Goal: Task Accomplishment & Management: Manage account settings

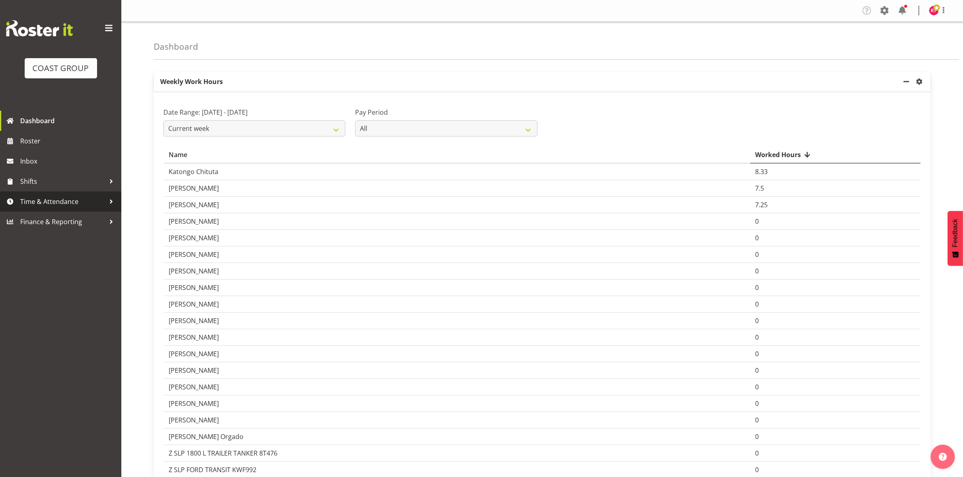
click at [71, 201] on span "Time & Attendance" at bounding box center [62, 202] width 85 height 12
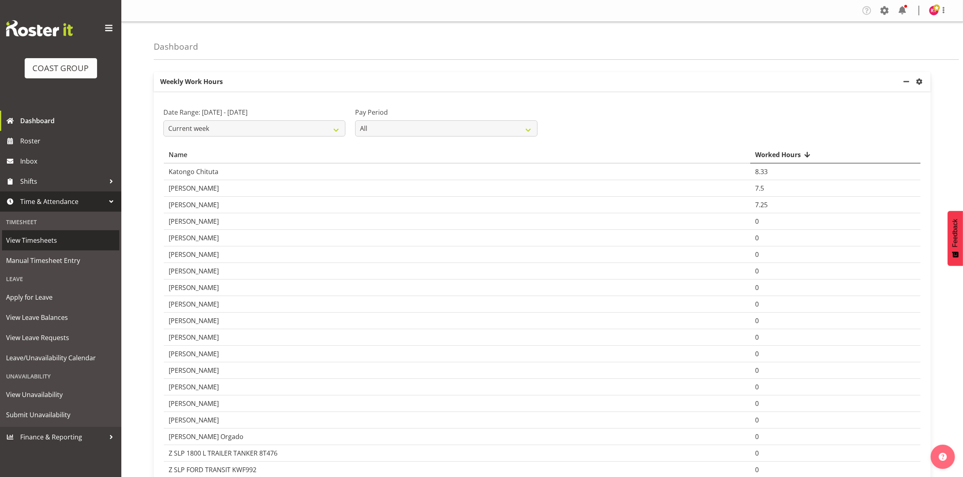
click at [61, 245] on span "View Timesheets" at bounding box center [60, 240] width 109 height 12
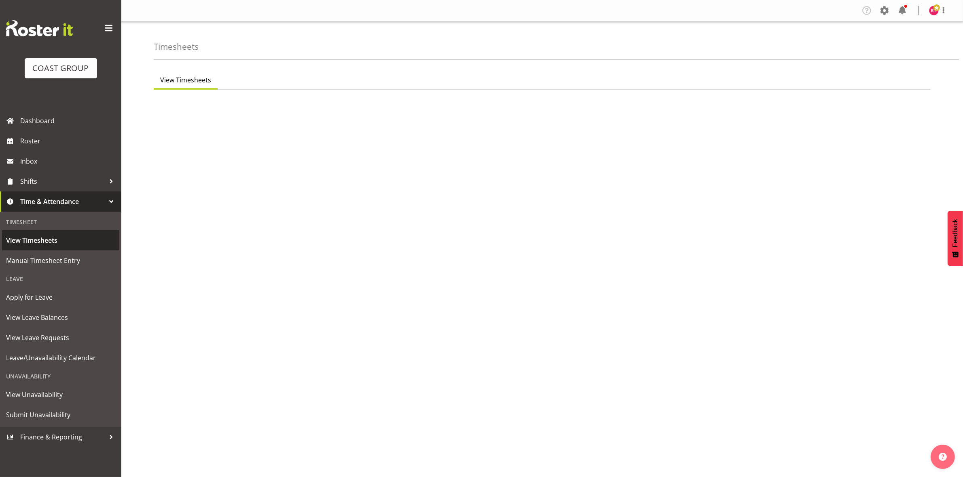
select select "7"
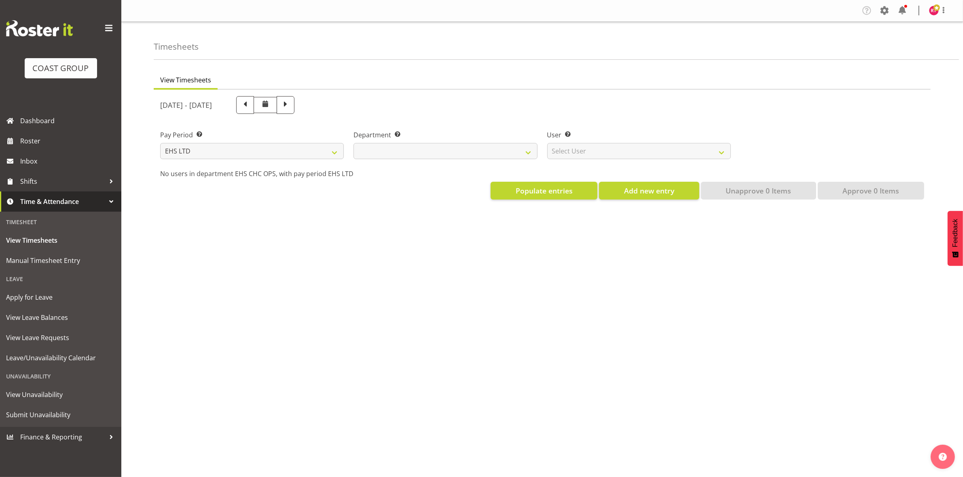
select select
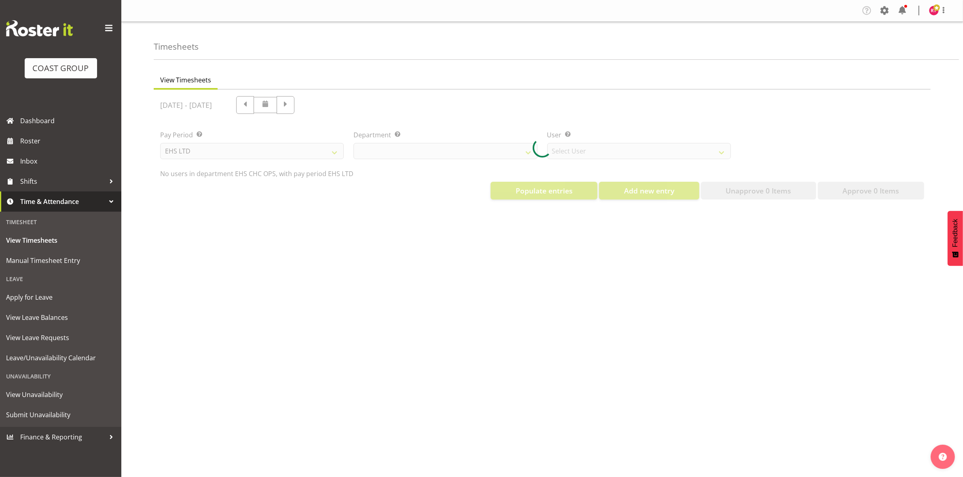
select select "11515"
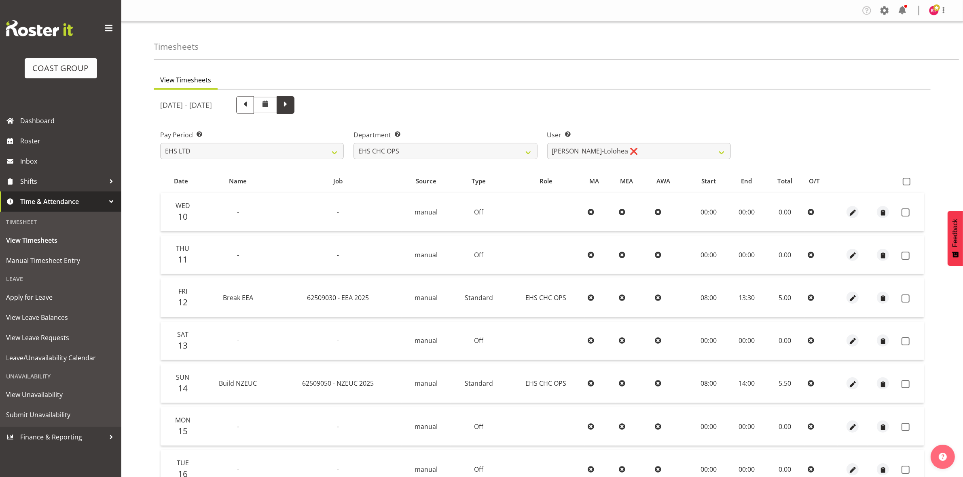
click at [291, 106] on span at bounding box center [285, 104] width 11 height 11
select select
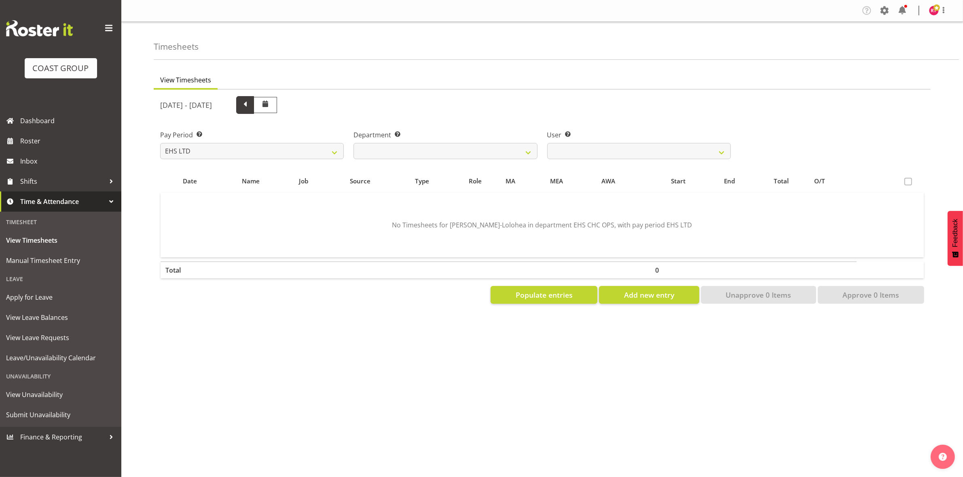
click at [254, 111] on span at bounding box center [245, 105] width 18 height 18
select select
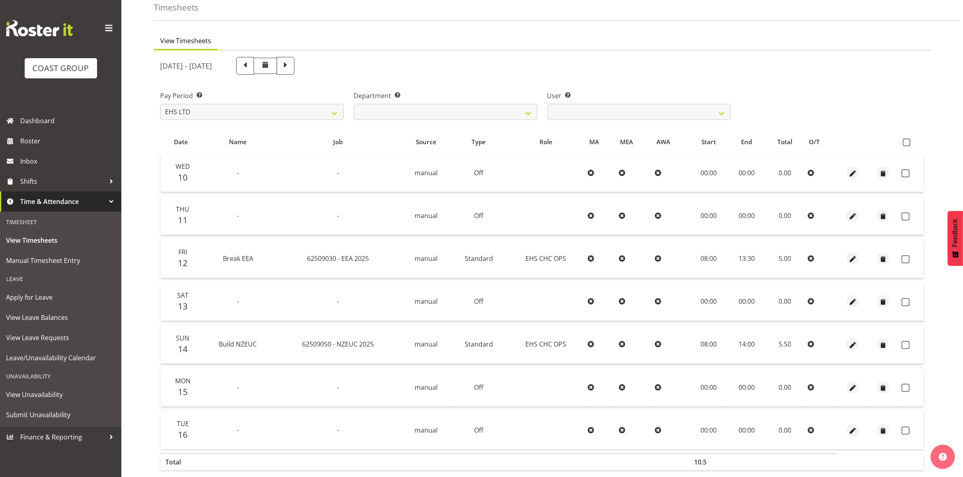
scroll to position [78, 0]
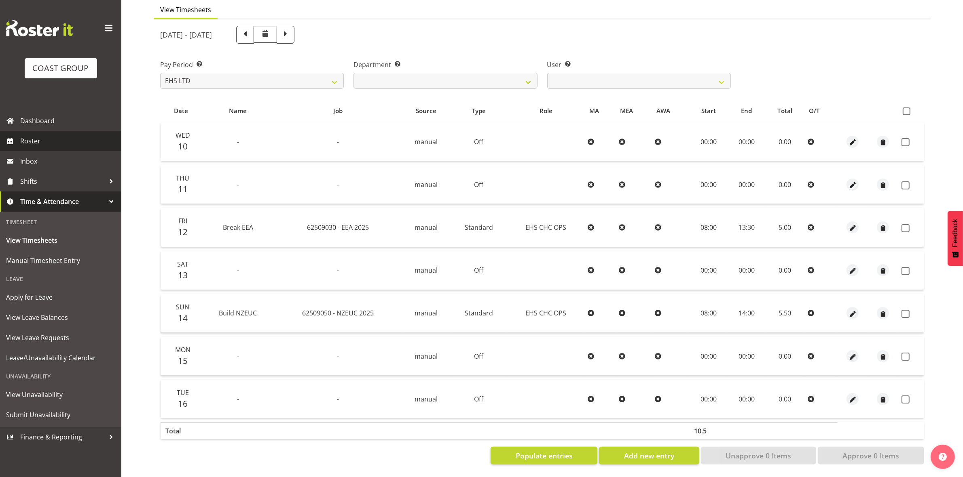
click at [40, 149] on link "Roster" at bounding box center [60, 141] width 121 height 20
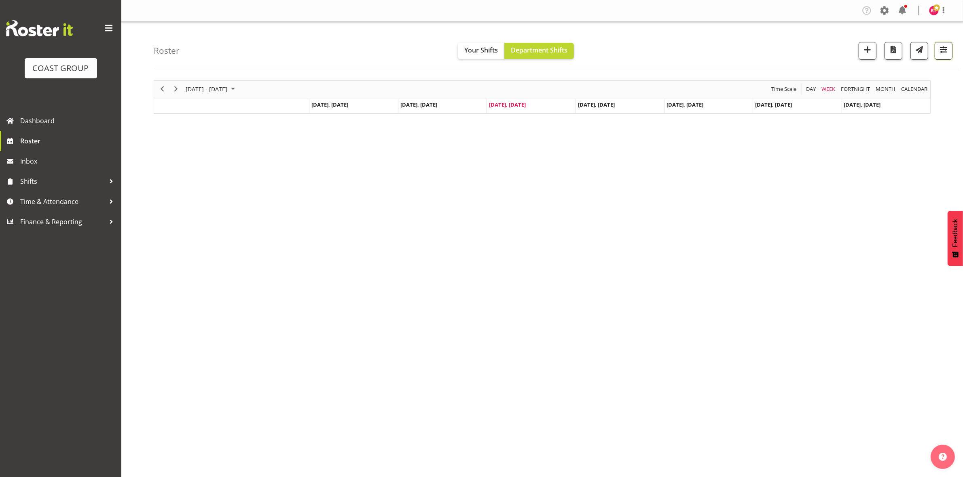
click at [940, 49] on span "button" at bounding box center [943, 49] width 11 height 11
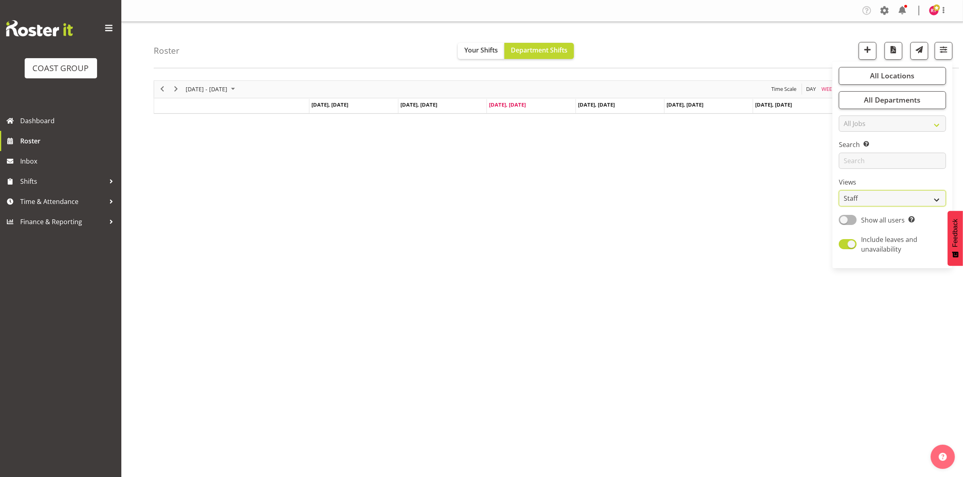
click at [883, 201] on select "Staff Role Shift - Horizontal Shift - Vertical Staff - Location" at bounding box center [891, 198] width 107 height 16
select select "shift"
click at [839, 190] on select "Staff Role Shift - Horizontal Shift - Vertical Staff - Location" at bounding box center [891, 198] width 107 height 16
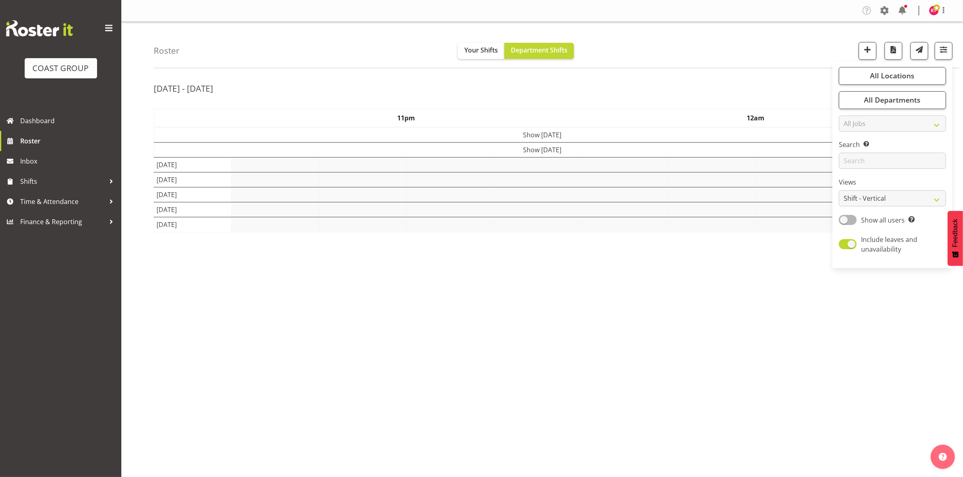
click at [756, 79] on div "Sep 15th - 21st, 2025 September 15 - 21, 2025 Today Day Week Fortnight Month ca…" at bounding box center [558, 235] width 809 height 323
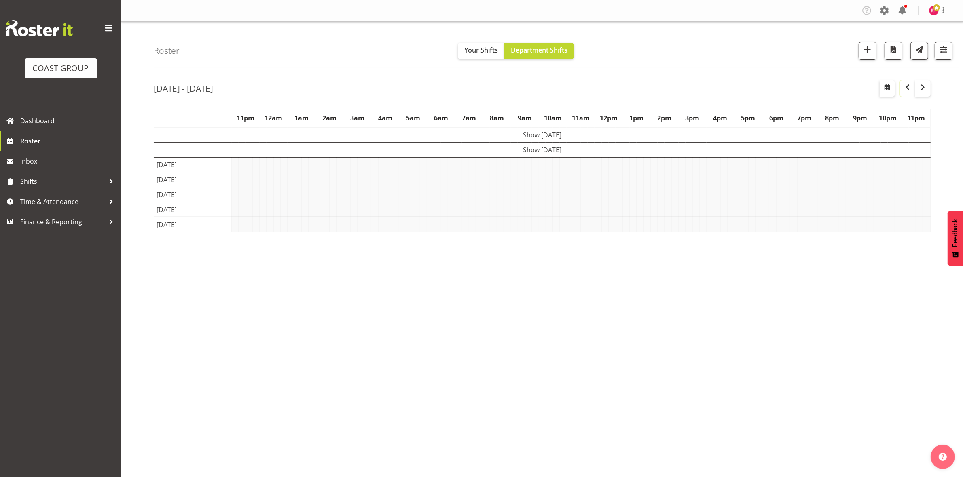
click at [908, 94] on button "button" at bounding box center [907, 88] width 15 height 16
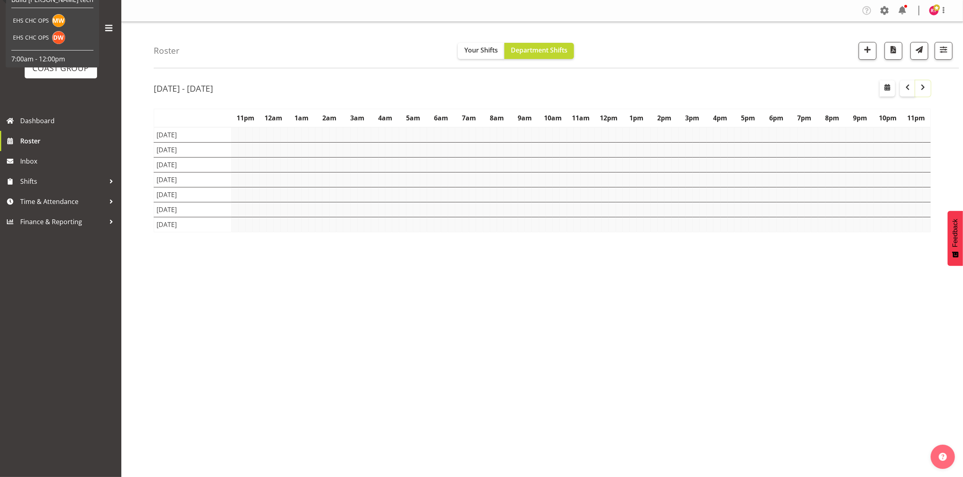
click at [920, 87] on span "button" at bounding box center [923, 87] width 10 height 10
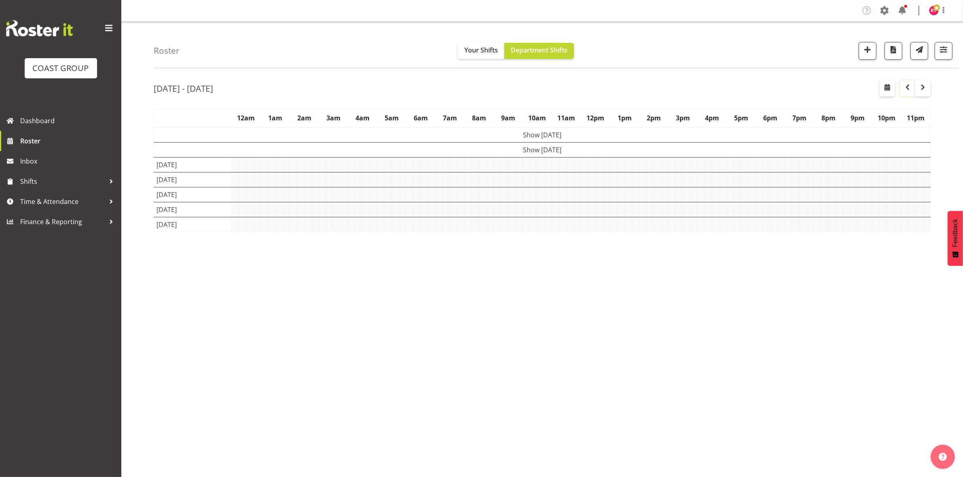
click at [904, 87] on span "button" at bounding box center [907, 87] width 10 height 10
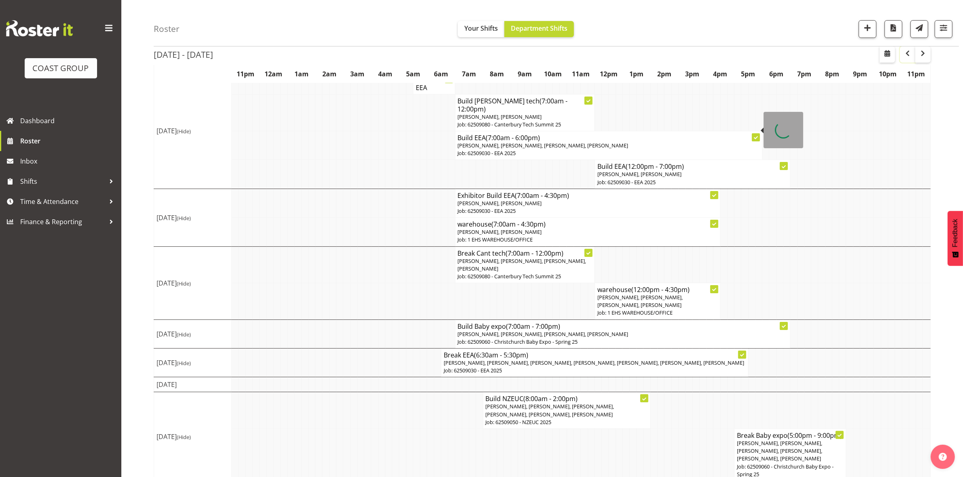
scroll to position [74, 0]
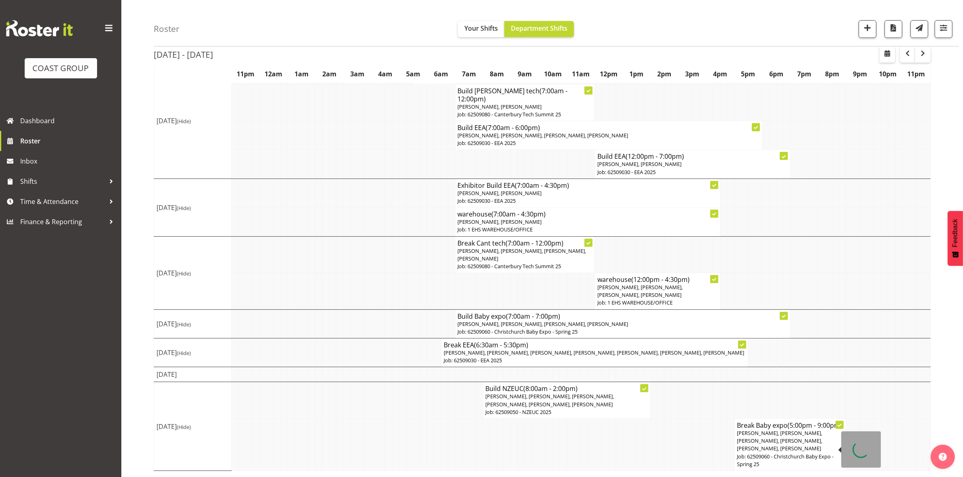
click at [779, 441] on span "Reuben Bowe, Martin Gorzeman, Mekhye Wiparata, David Wiseman, Aminio Fonongaloa…" at bounding box center [779, 441] width 85 height 23
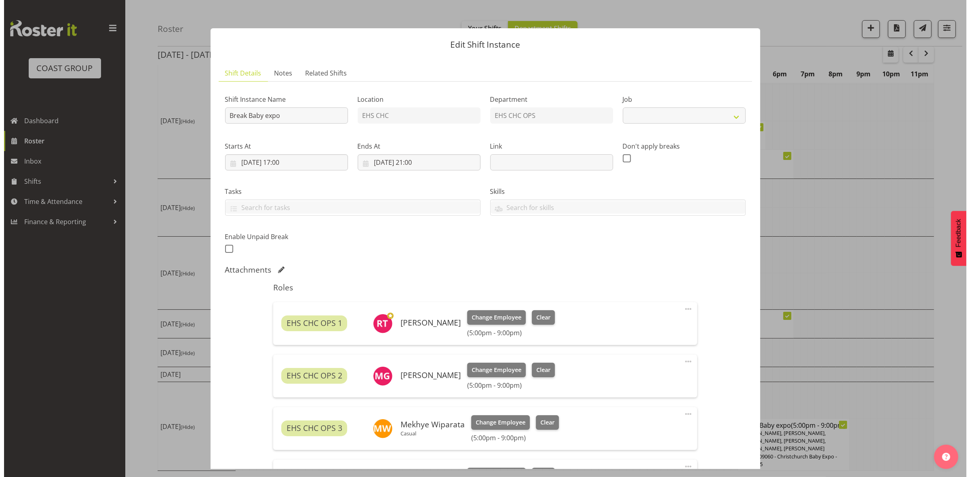
scroll to position [65, 0]
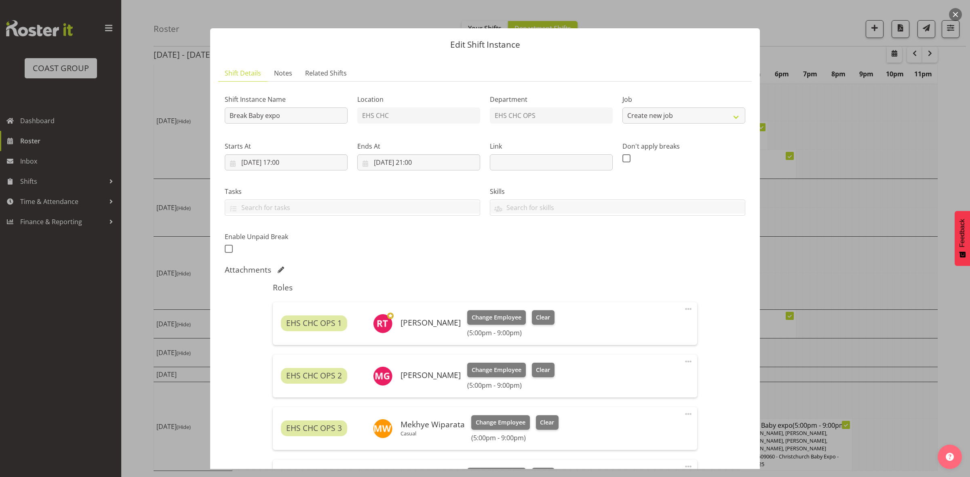
select select "9266"
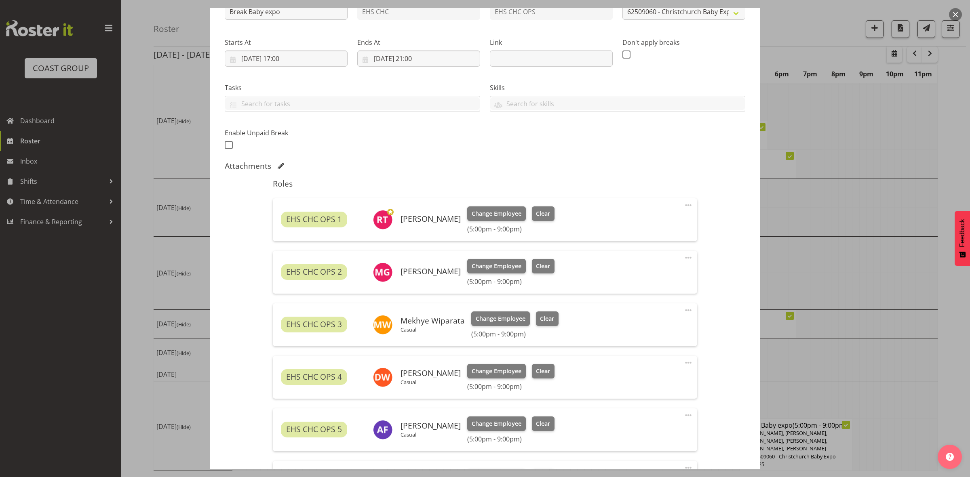
scroll to position [248, 0]
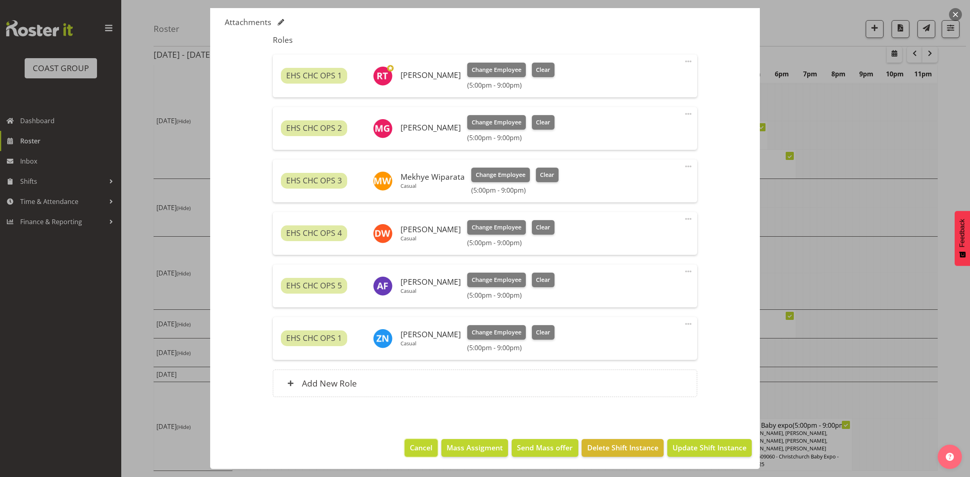
click at [418, 454] on button "Cancel" at bounding box center [421, 448] width 33 height 18
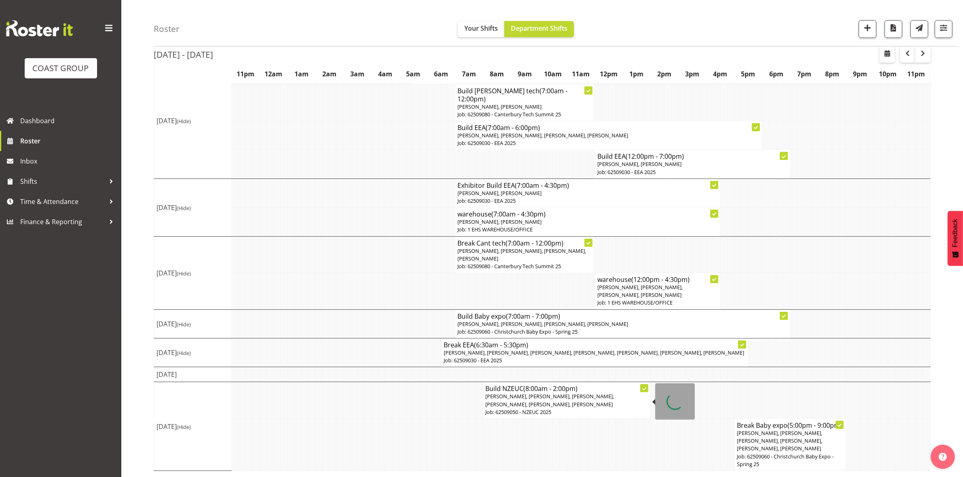
click at [539, 401] on span "Reuben Bowe, Martin Gorzeman, Mekhye Wiparata, David Wiseman, Aminio Fonongaloa…" at bounding box center [550, 400] width 129 height 15
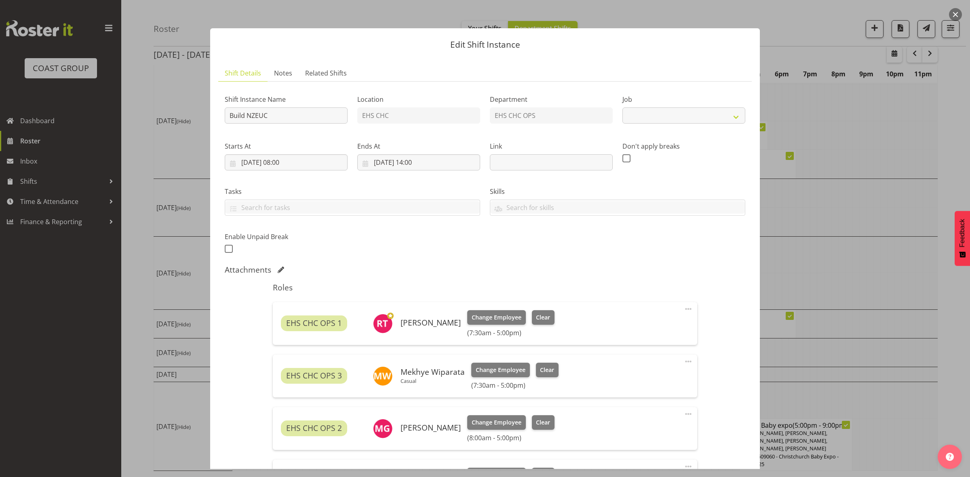
select select "9204"
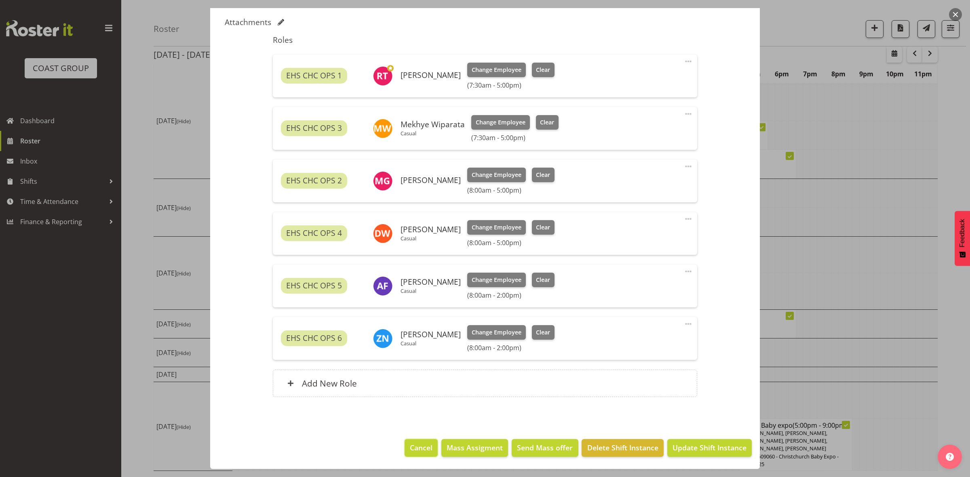
click at [415, 445] on span "Cancel" at bounding box center [421, 448] width 23 height 11
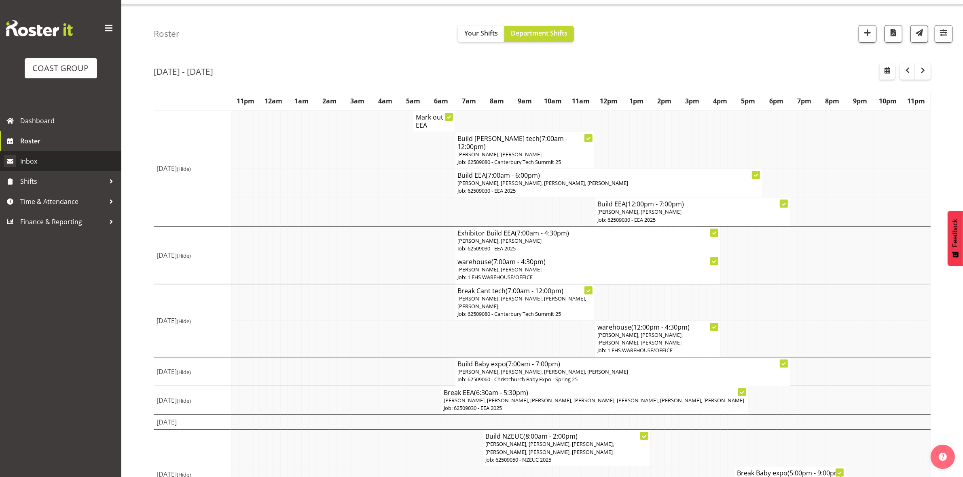
scroll to position [0, 0]
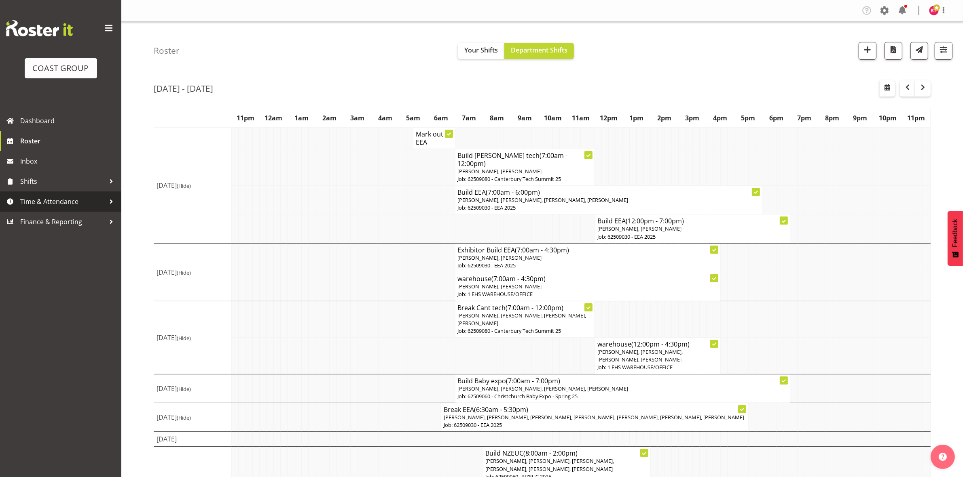
click at [59, 205] on span "Time & Attendance" at bounding box center [62, 202] width 85 height 12
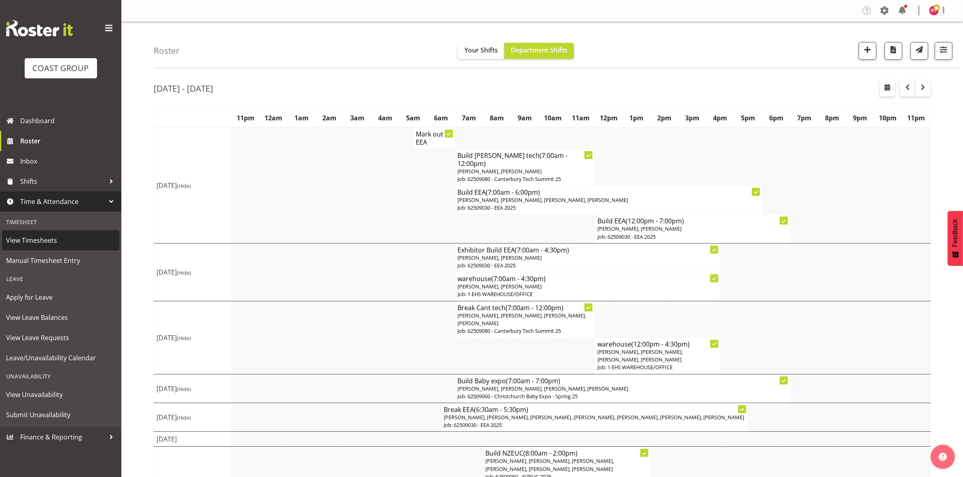
click at [65, 243] on span "View Timesheets" at bounding box center [60, 240] width 109 height 12
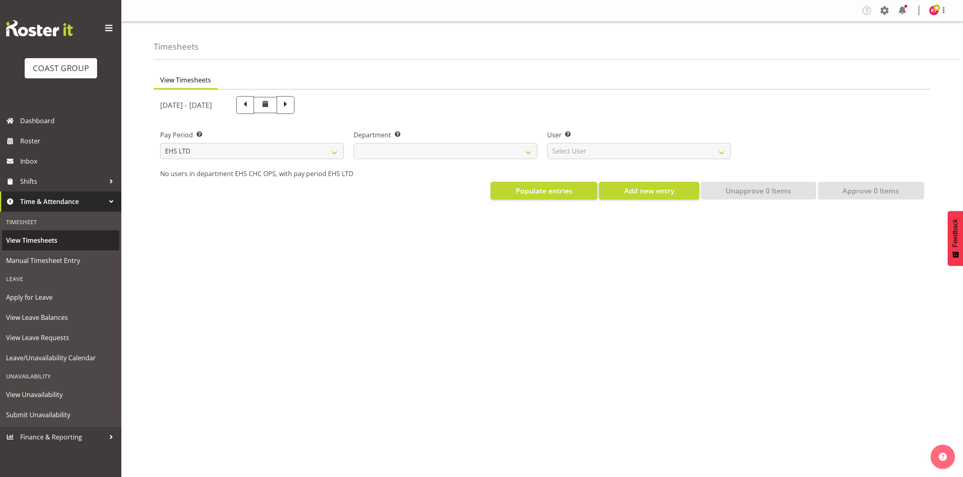
select select "7"
select select
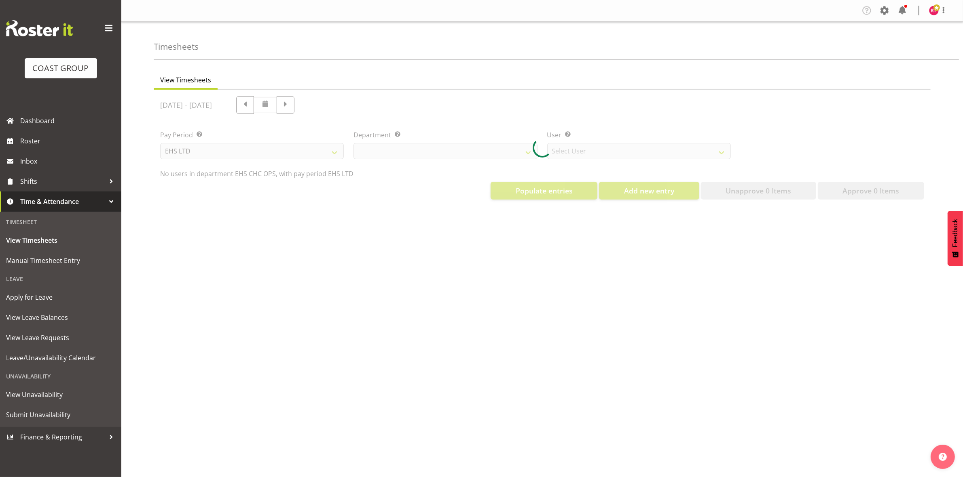
select select "11515"
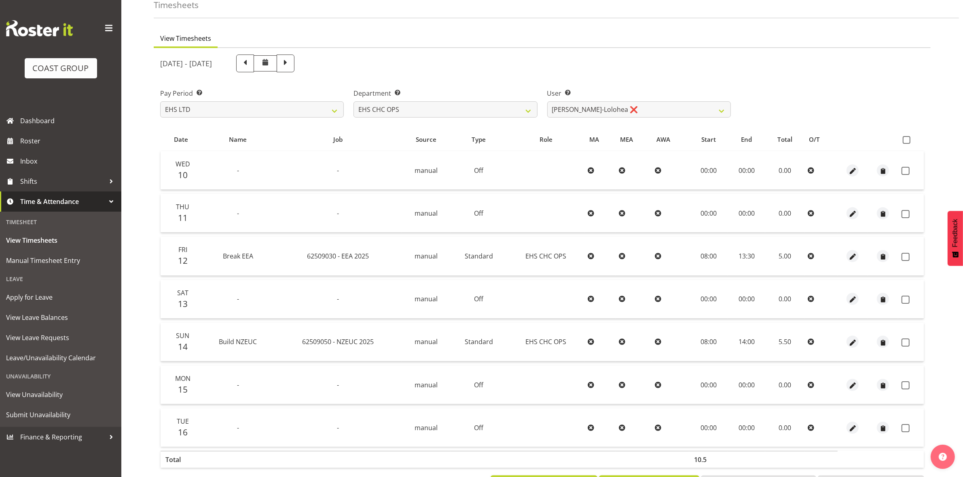
scroll to position [78, 0]
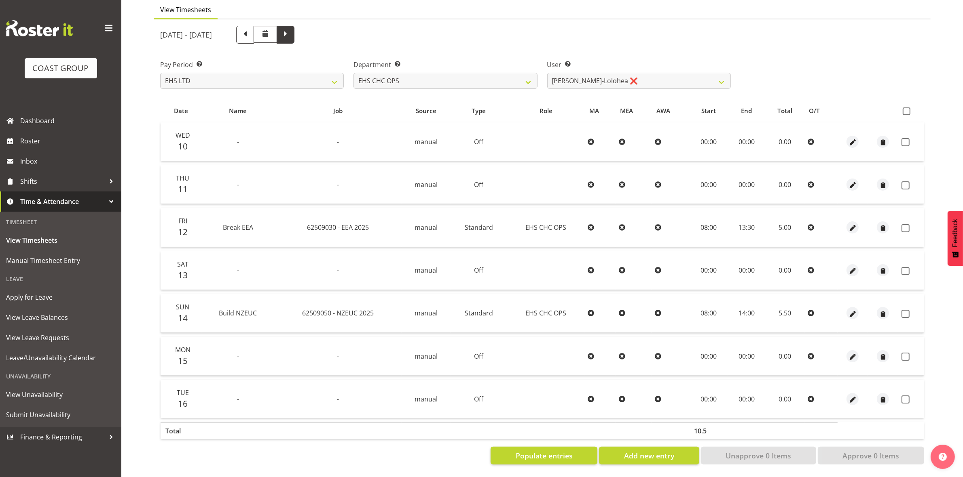
click at [294, 32] on span at bounding box center [286, 35] width 18 height 18
select select
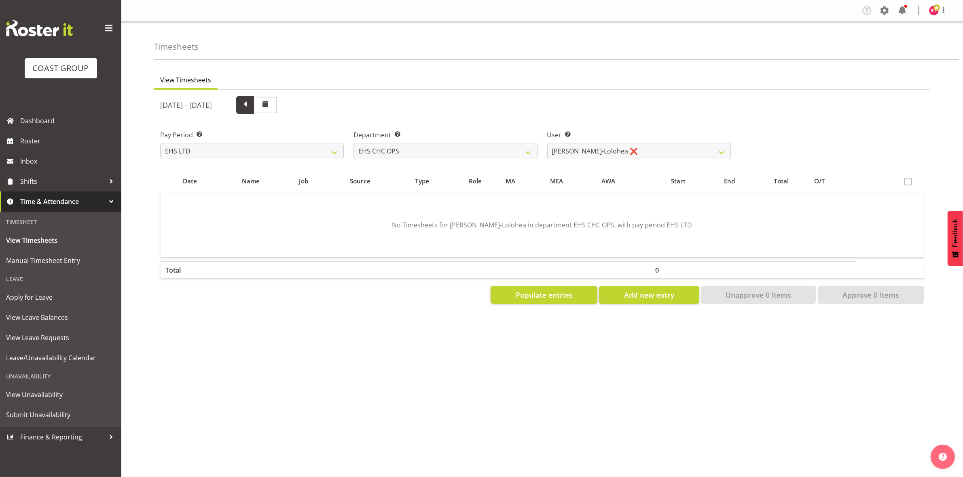
click at [250, 105] on span at bounding box center [245, 104] width 11 height 11
select select
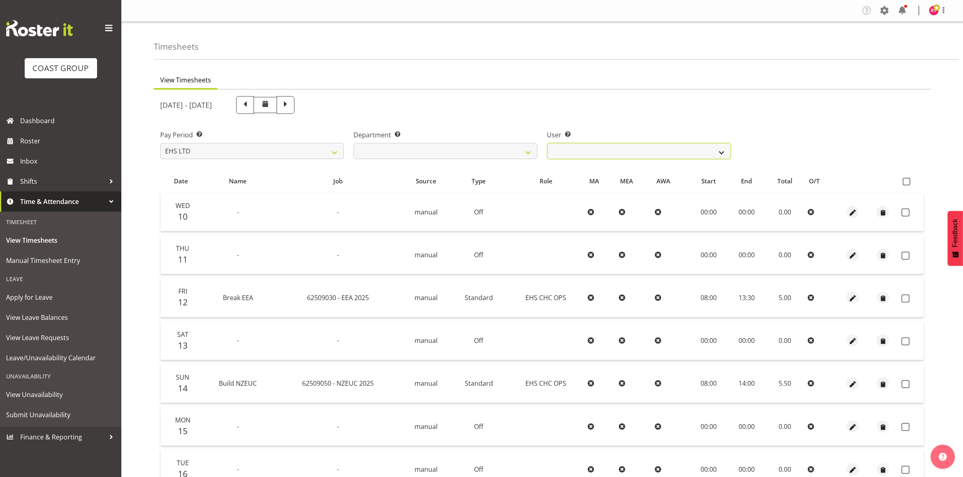
click at [583, 148] on select "Aminio Fonongaloa-Lolohea ❌ David Wiseman ❌ George Unsworth ❌ Keegan Thomas ❌ M…" at bounding box center [639, 151] width 184 height 16
click at [547, 143] on select "Aminio Fonongaloa-Lolohea ❌ David Wiseman ❌ George Unsworth ❌ Keegan Thomas ❌ M…" at bounding box center [639, 151] width 184 height 16
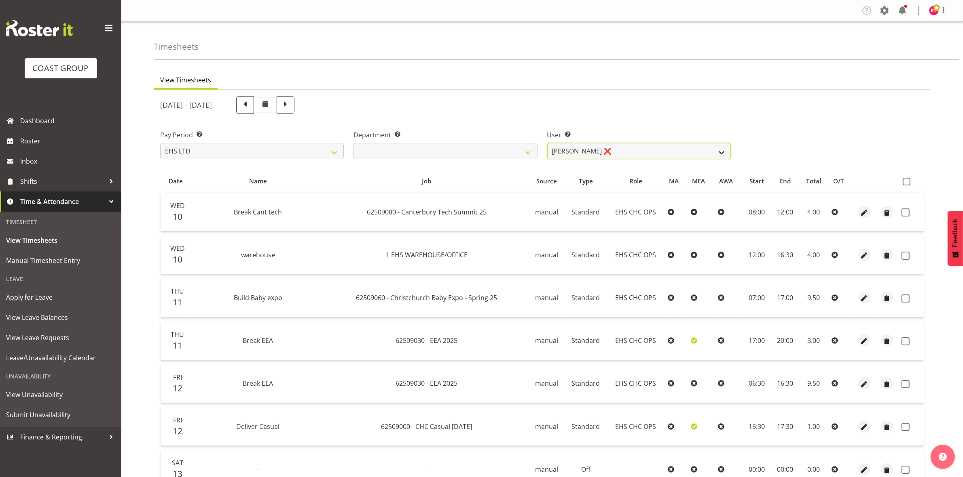
click at [591, 144] on select "Aminio Fonongaloa-Lolohea ❌ David Wiseman ❌ George Unsworth ❌ Keegan Thomas ❌ M…" at bounding box center [639, 151] width 184 height 16
click at [547, 143] on select "Aminio Fonongaloa-Lolohea ❌ David Wiseman ❌ George Unsworth ❌ Keegan Thomas ❌ M…" at bounding box center [639, 151] width 184 height 16
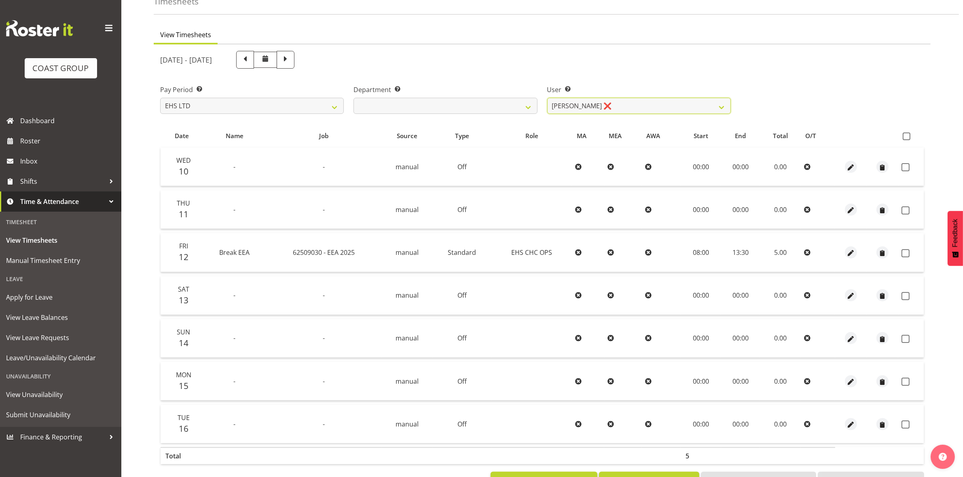
scroll to position [78, 0]
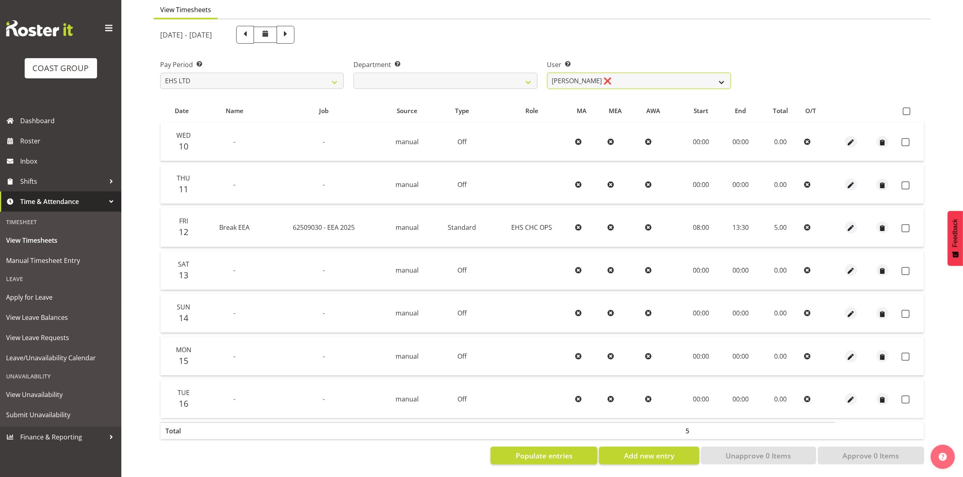
click at [636, 73] on select "Aminio Fonongaloa-Lolohea ❌ David Wiseman ❌ George Unsworth ❌ Keegan Thomas ❌ M…" at bounding box center [639, 81] width 184 height 16
click at [547, 73] on select "Aminio Fonongaloa-Lolohea ❌ David Wiseman ❌ George Unsworth ❌ Keegan Thomas ❌ M…" at bounding box center [639, 81] width 184 height 16
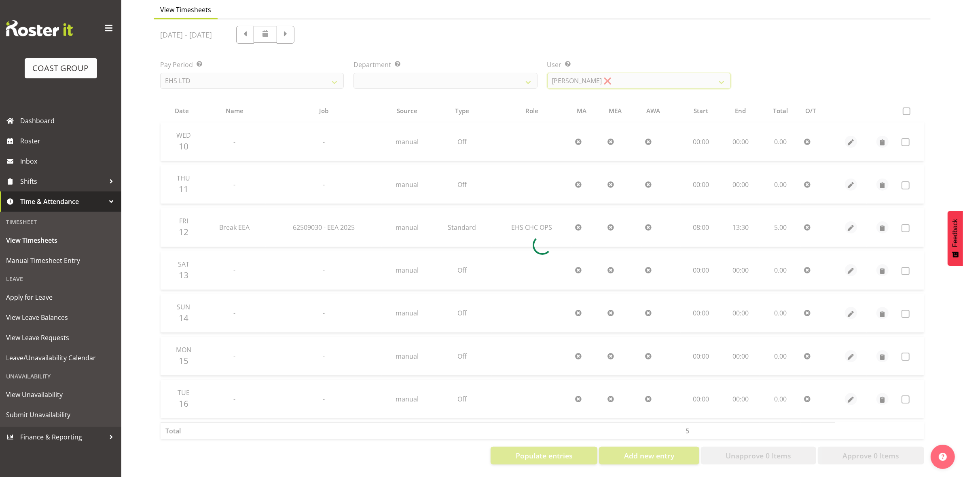
scroll to position [0, 0]
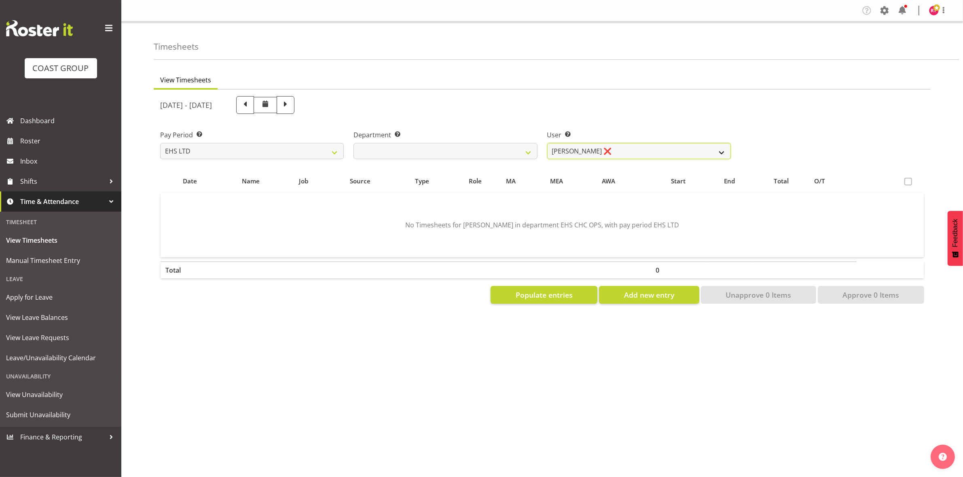
click at [612, 150] on select "Aminio Fonongaloa-Lolohea ❌ David Wiseman ❌ George Unsworth ❌ Keegan Thomas ❌ M…" at bounding box center [639, 151] width 184 height 16
click at [547, 143] on select "Aminio Fonongaloa-Lolohea ❌ David Wiseman ❌ George Unsworth ❌ Keegan Thomas ❌ M…" at bounding box center [639, 151] width 184 height 16
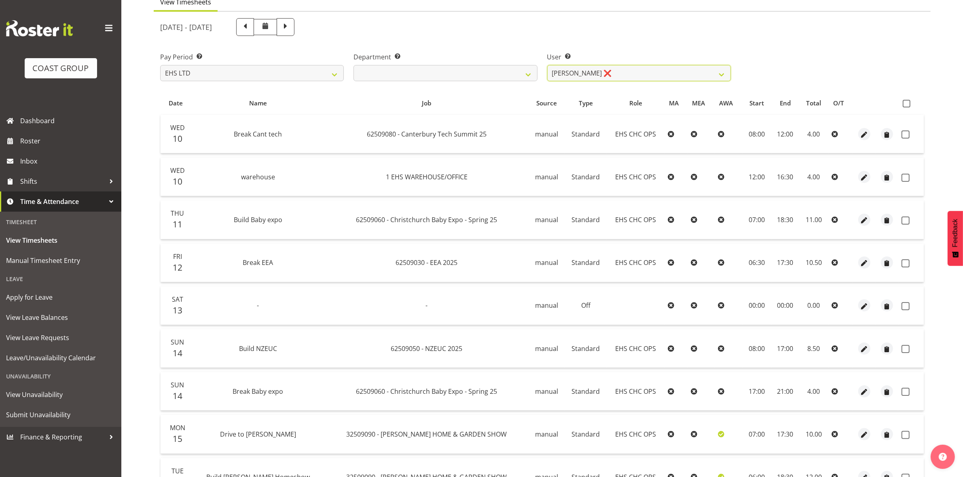
scroll to position [63, 0]
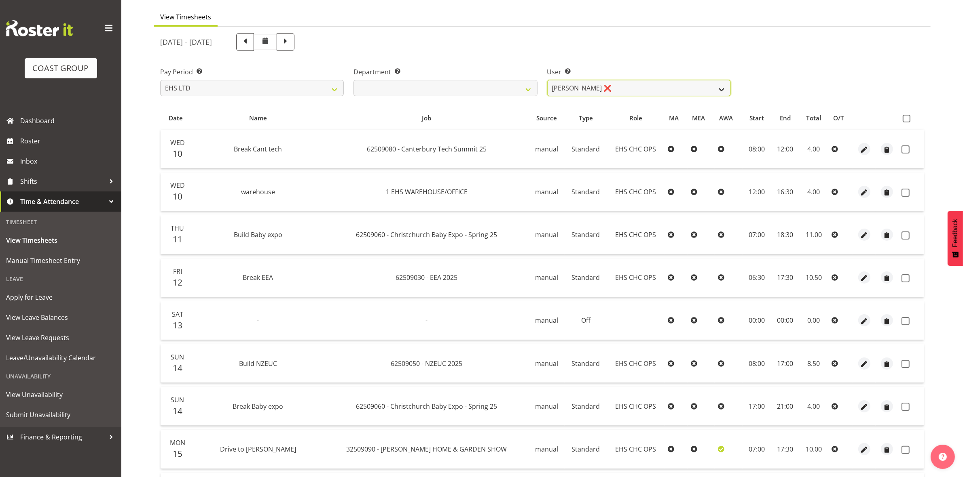
click at [659, 89] on select "Aminio Fonongaloa-Lolohea ❌ David Wiseman ❌ George Unsworth ❌ Keegan Thomas ❌ M…" at bounding box center [639, 88] width 184 height 16
click at [547, 80] on select "Aminio Fonongaloa-Lolohea ❌ David Wiseman ❌ George Unsworth ❌ Keegan Thomas ❌ M…" at bounding box center [639, 88] width 184 height 16
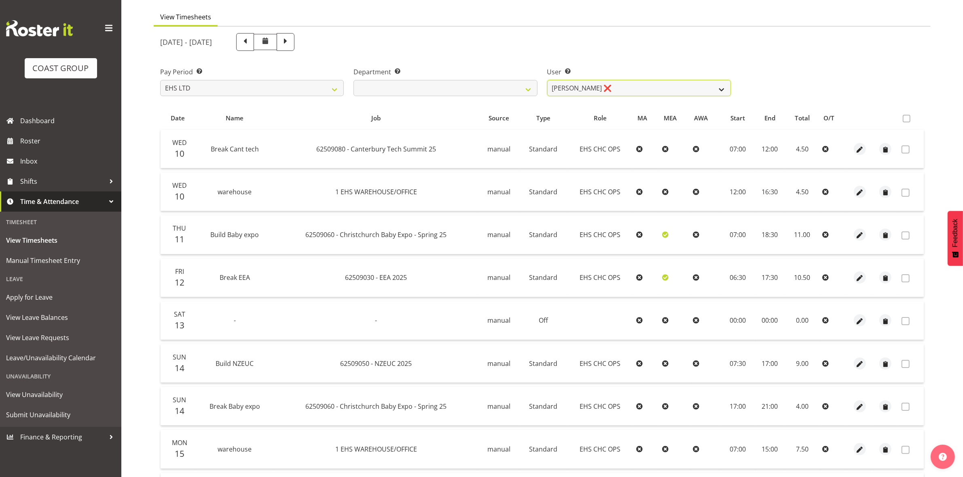
drag, startPoint x: 643, startPoint y: 84, endPoint x: 641, endPoint y: 88, distance: 4.7
click at [643, 84] on select "Aminio Fonongaloa-Lolohea ❌ David Wiseman ❌ George Unsworth ❌ Keegan Thomas ❌ M…" at bounding box center [639, 88] width 184 height 16
click at [547, 80] on select "Aminio Fonongaloa-Lolohea ❌ David Wiseman ❌ George Unsworth ❌ Keegan Thomas ❌ M…" at bounding box center [639, 88] width 184 height 16
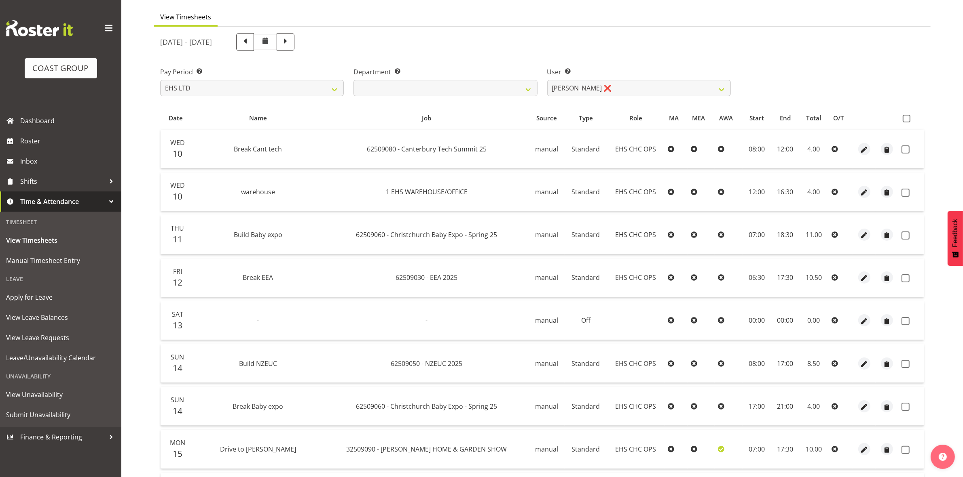
click at [605, 78] on div "User Select user. Note: This is filtered down by the previous two drop-down ite…" at bounding box center [639, 81] width 184 height 29
click at [608, 83] on select "Aminio Fonongaloa-Lolohea ❌ David Wiseman ❌ George Unsworth ❌ Keegan Thomas ❌ M…" at bounding box center [639, 88] width 184 height 16
click at [547, 80] on select "Aminio Fonongaloa-Lolohea ❌ David Wiseman ❌ George Unsworth ❌ Keegan Thomas ❌ M…" at bounding box center [639, 88] width 184 height 16
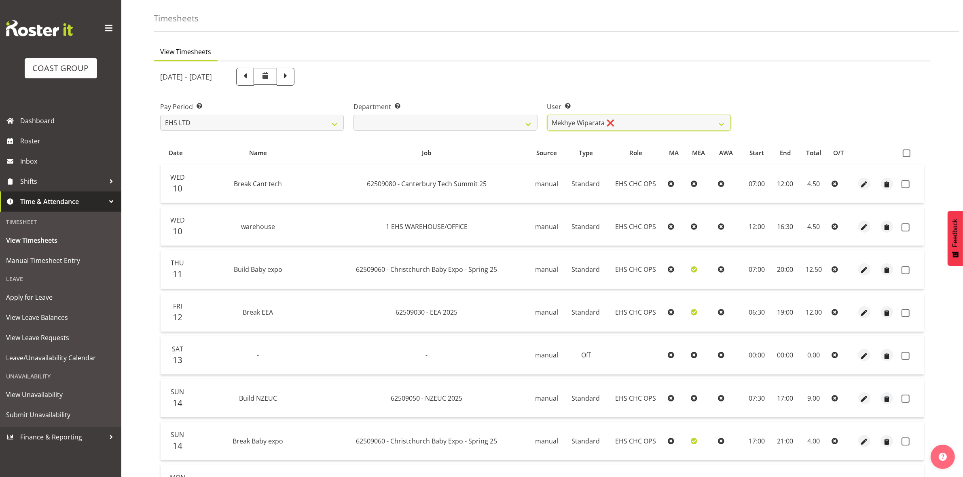
scroll to position [5, 0]
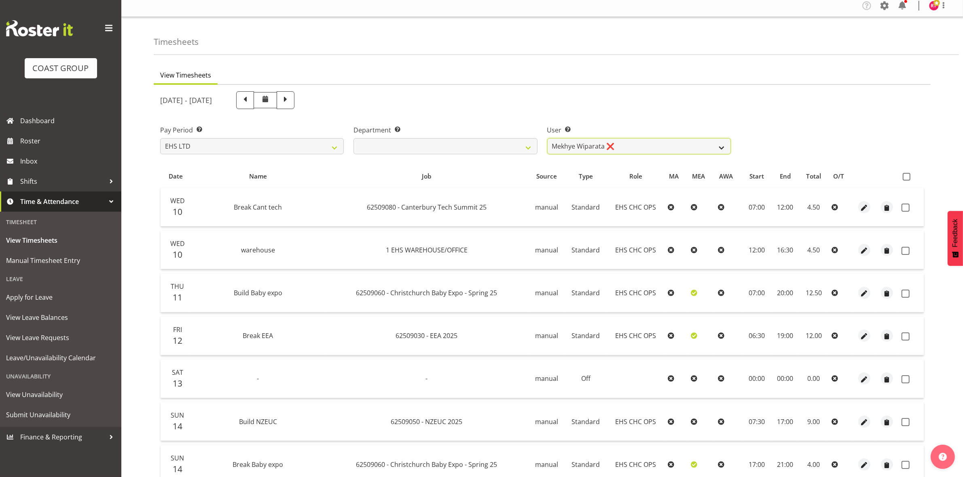
click at [617, 142] on select "Aminio Fonongaloa-Lolohea ❌ David Wiseman ❌ George Unsworth ❌ Keegan Thomas ❌ M…" at bounding box center [639, 146] width 184 height 16
click at [547, 138] on select "Aminio Fonongaloa-Lolohea ❌ David Wiseman ❌ George Unsworth ❌ Keegan Thomas ❌ M…" at bounding box center [639, 146] width 184 height 16
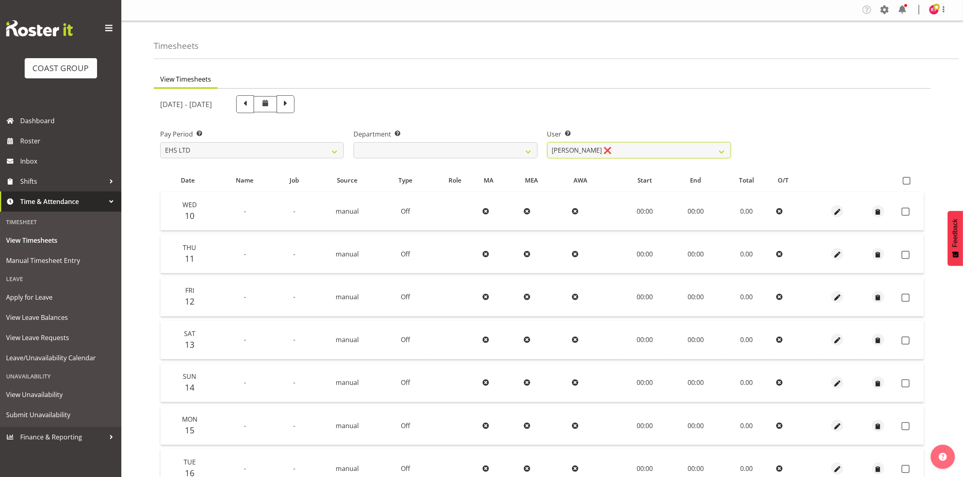
scroll to position [0, 0]
click at [616, 149] on select "Aminio Fonongaloa-Lolohea ❌ David Wiseman ❌ George Unsworth ❌ Keegan Thomas ❌ M…" at bounding box center [639, 151] width 184 height 16
select select "11521"
click at [547, 143] on select "Aminio Fonongaloa-Lolohea ❌ David Wiseman ❌ George Unsworth ❌ Keegan Thomas ❌ M…" at bounding box center [639, 151] width 184 height 16
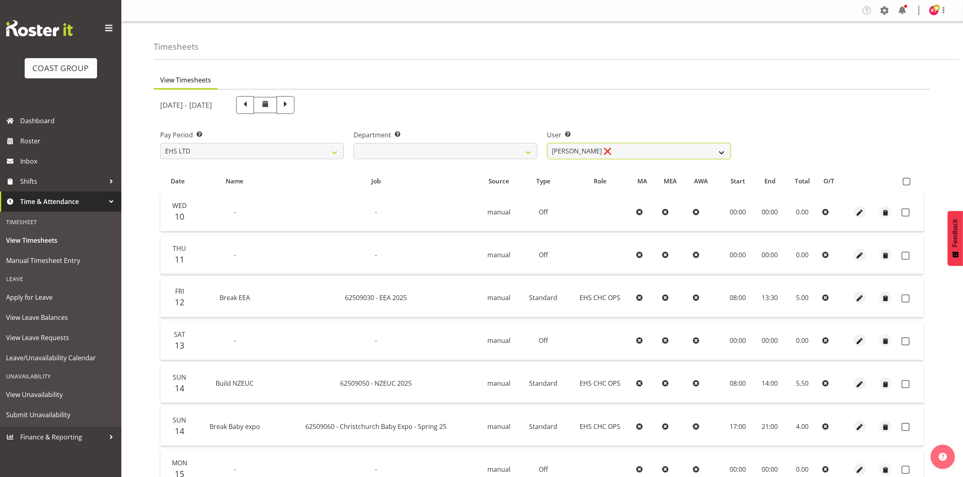
click at [628, 147] on select "Aminio Fonongaloa-Lolohea ❌ David Wiseman ❌ George Unsworth ❌ Keegan Thomas ❌ M…" at bounding box center [639, 151] width 184 height 16
click at [941, 8] on span at bounding box center [943, 10] width 10 height 10
click at [904, 44] on link "Log Out" at bounding box center [909, 42] width 78 height 15
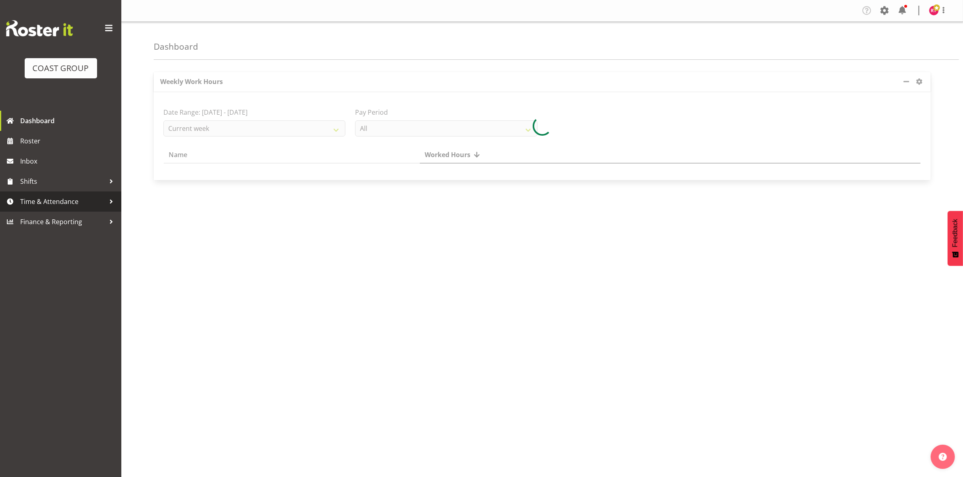
click at [49, 199] on span "Time & Attendance" at bounding box center [62, 202] width 85 height 12
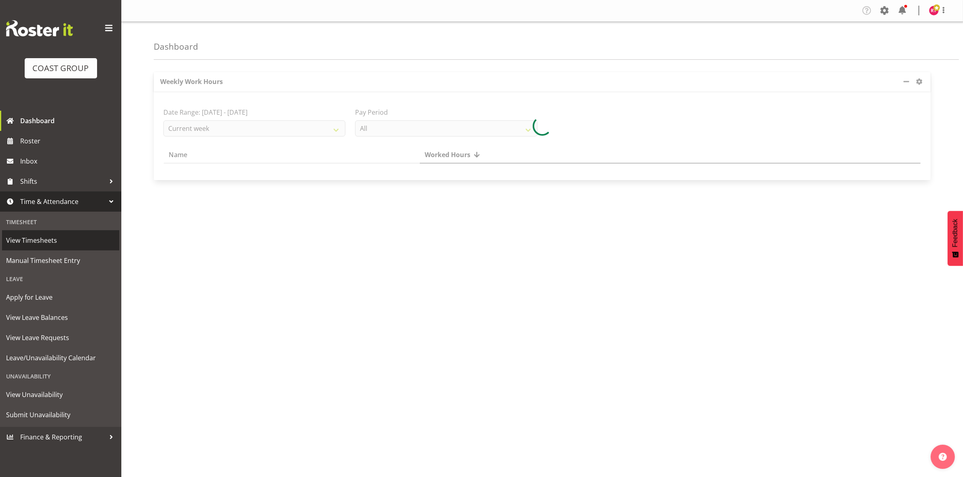
click at [62, 241] on span "View Timesheets" at bounding box center [60, 240] width 109 height 12
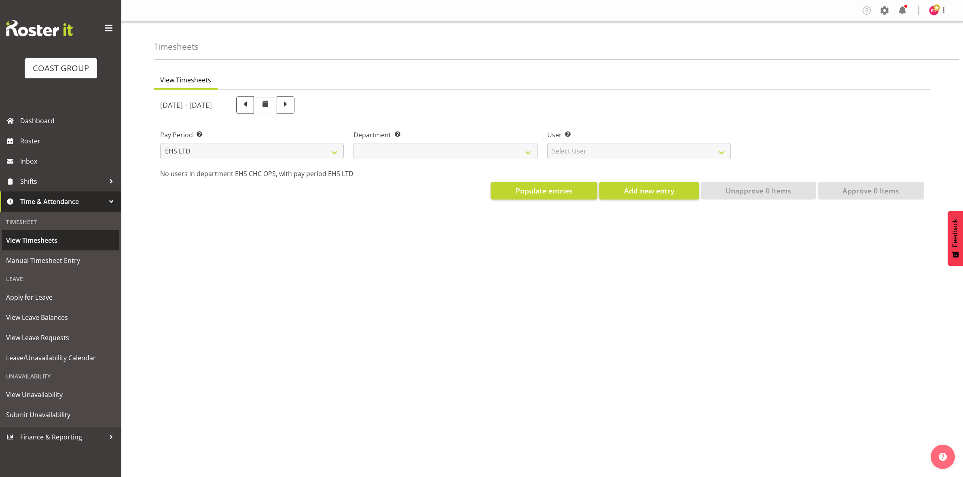
select select "7"
select select
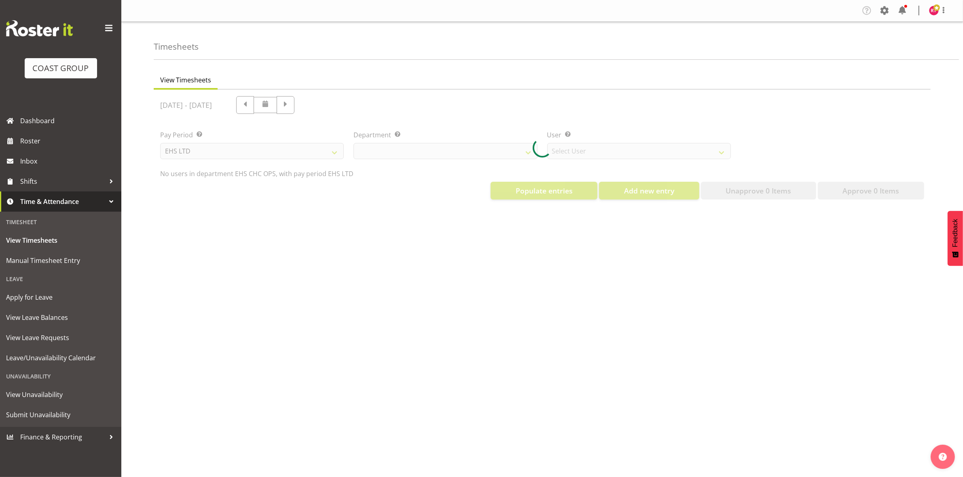
select select "11515"
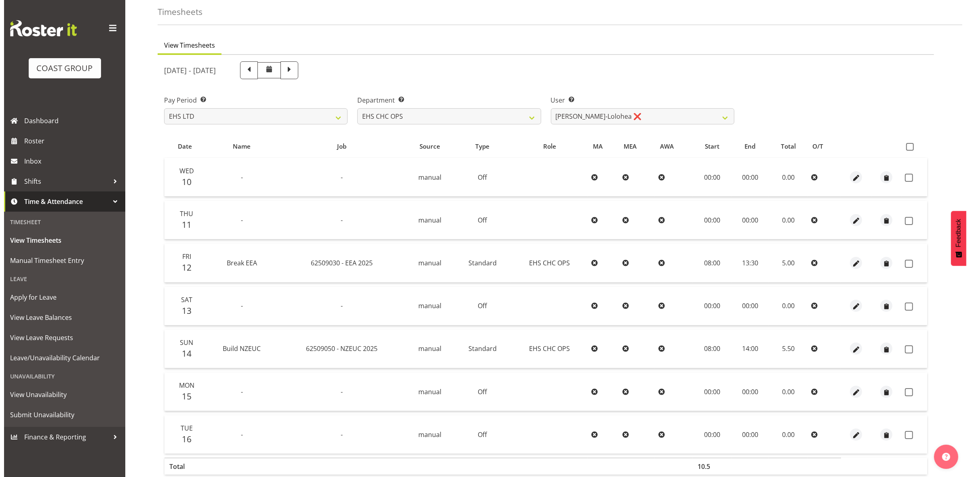
scroll to position [78, 0]
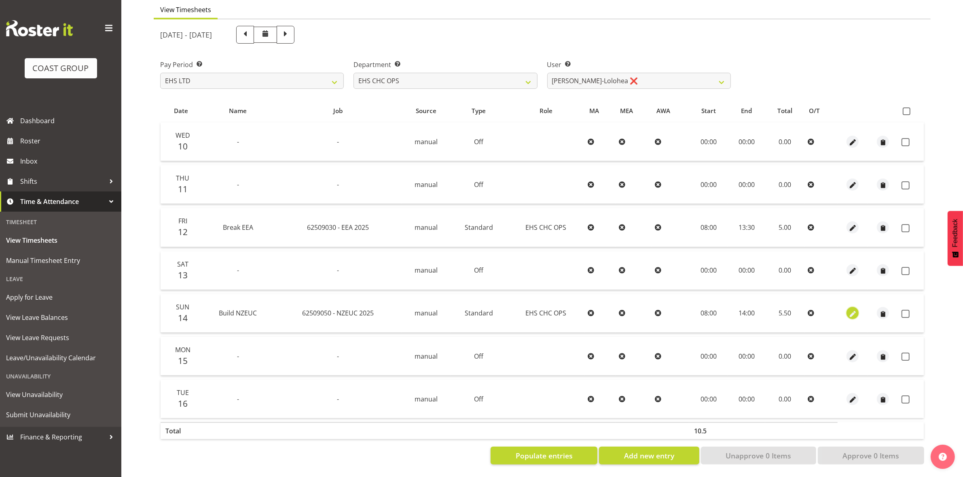
click at [853, 310] on span "button" at bounding box center [852, 314] width 9 height 9
select select "Standard"
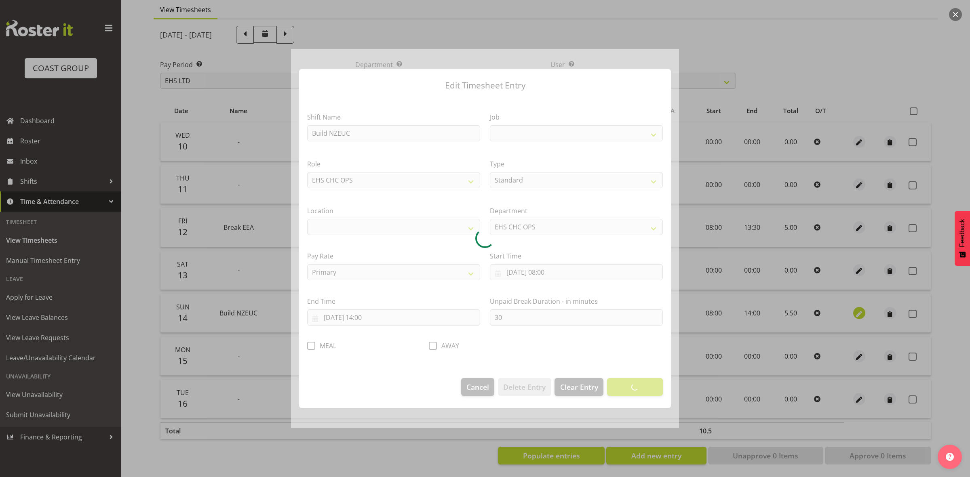
select select
select select "9204"
select select "107"
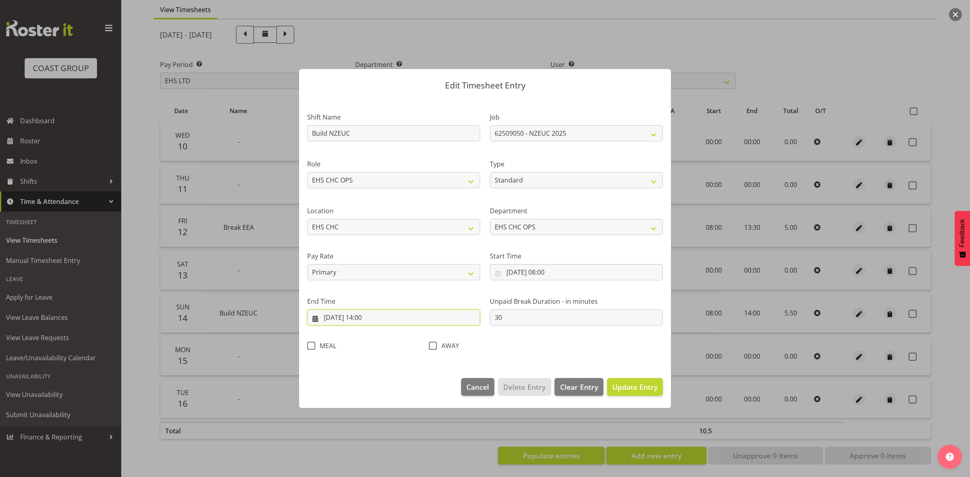
click at [367, 321] on input "[DATE] 14:00" at bounding box center [393, 318] width 173 height 16
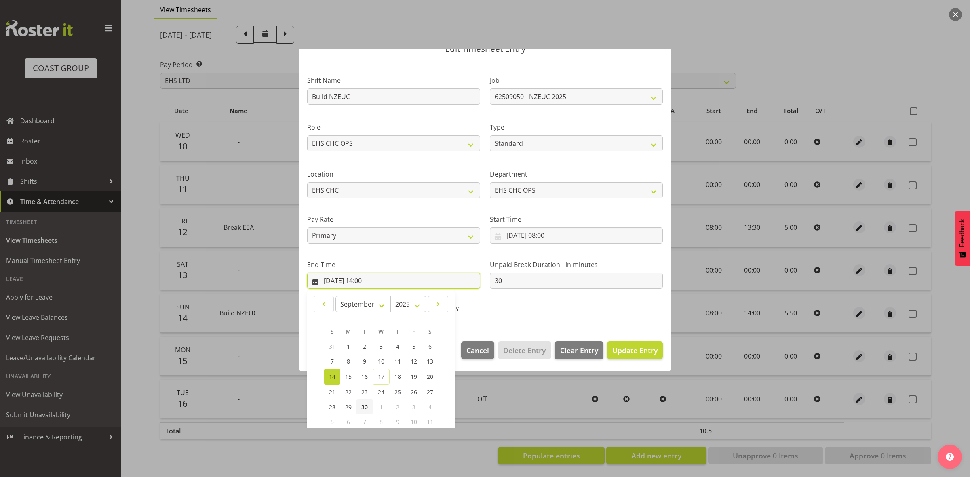
scroll to position [82, 0]
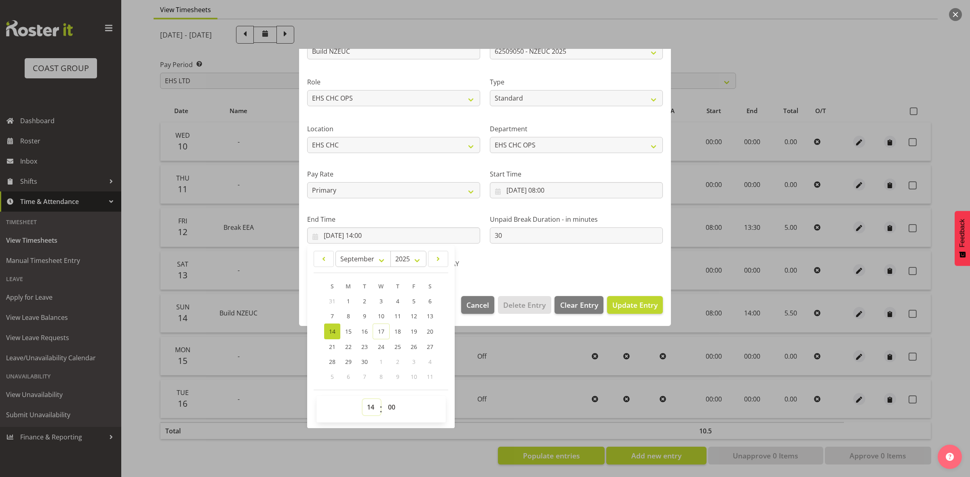
click at [370, 408] on select "00 01 02 03 04 05 06 07 08 09 10 11 12 13 14 15 16 17 18 19 20 21 22 23" at bounding box center [372, 407] width 18 height 16
select select "18"
click at [363, 399] on select "00 01 02 03 04 05 06 07 08 09 10 11 12 13 14 15 16 17 18 19 20 21 22 23" at bounding box center [372, 407] width 18 height 16
type input "[DATE] 18:00"
click at [617, 303] on span "Update Entry" at bounding box center [634, 305] width 45 height 10
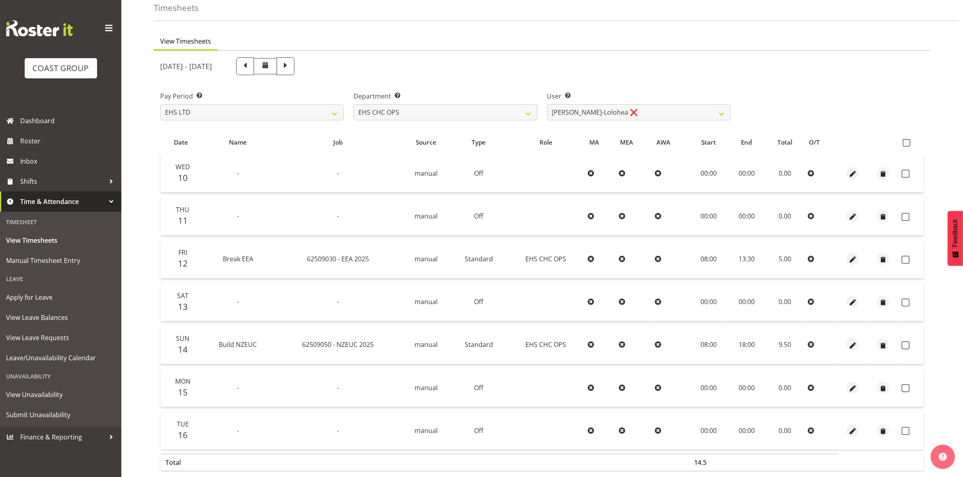
scroll to position [0, 0]
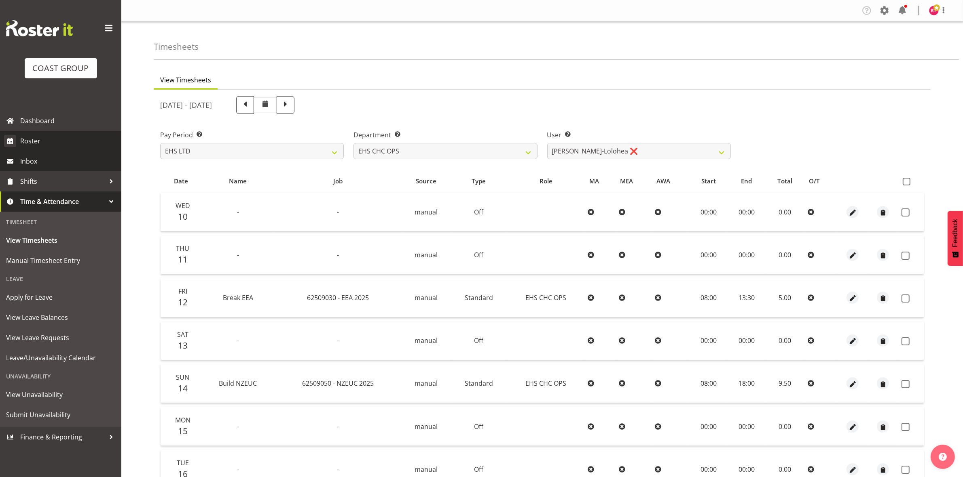
click at [42, 141] on span "Roster" at bounding box center [68, 141] width 97 height 12
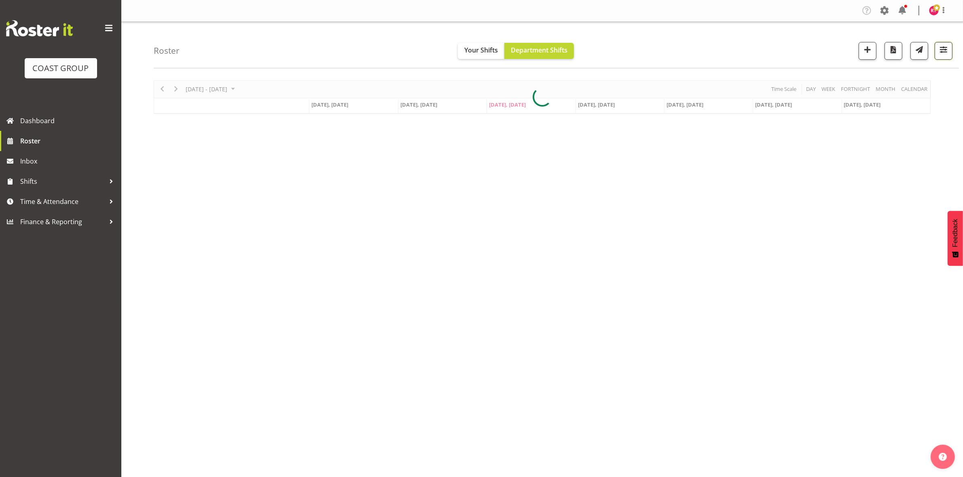
click at [938, 53] on span "button" at bounding box center [943, 49] width 11 height 11
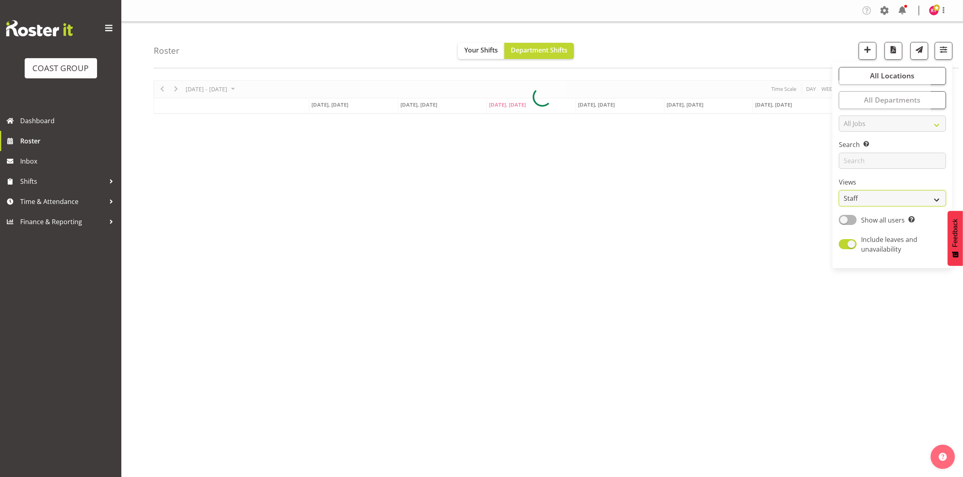
drag, startPoint x: 876, startPoint y: 197, endPoint x: 874, endPoint y: 203, distance: 5.6
click at [876, 197] on select "Staff Role Shift - Horizontal Shift - Vertical Staff - Location" at bounding box center [891, 198] width 107 height 16
select select "shift"
click at [839, 190] on select "Staff Role Shift - Horizontal Shift - Vertical Staff - Location" at bounding box center [891, 198] width 107 height 16
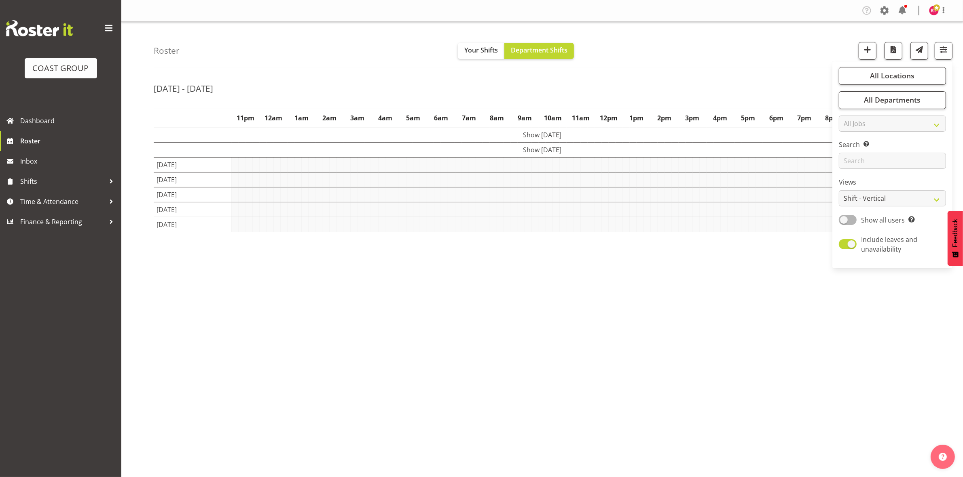
click at [763, 89] on div "[DATE] - [DATE]" at bounding box center [542, 89] width 777 height 19
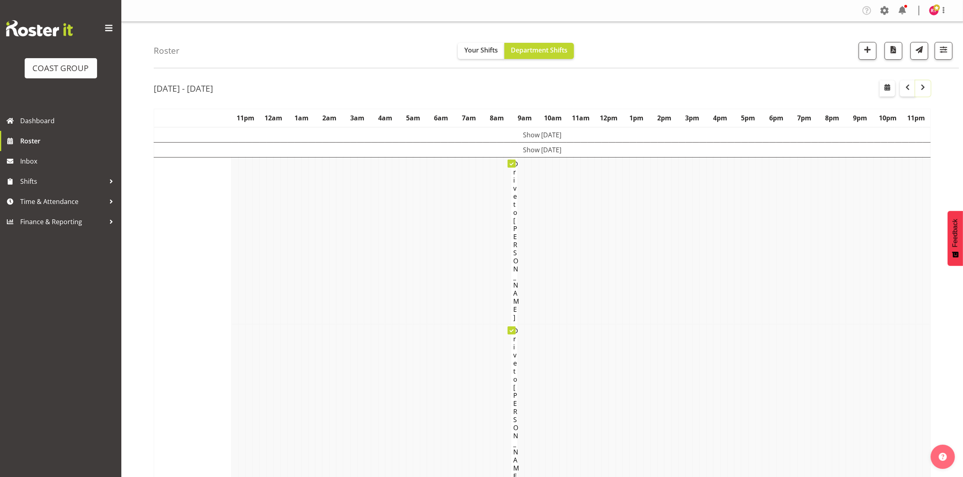
click at [924, 89] on span "button" at bounding box center [923, 87] width 10 height 10
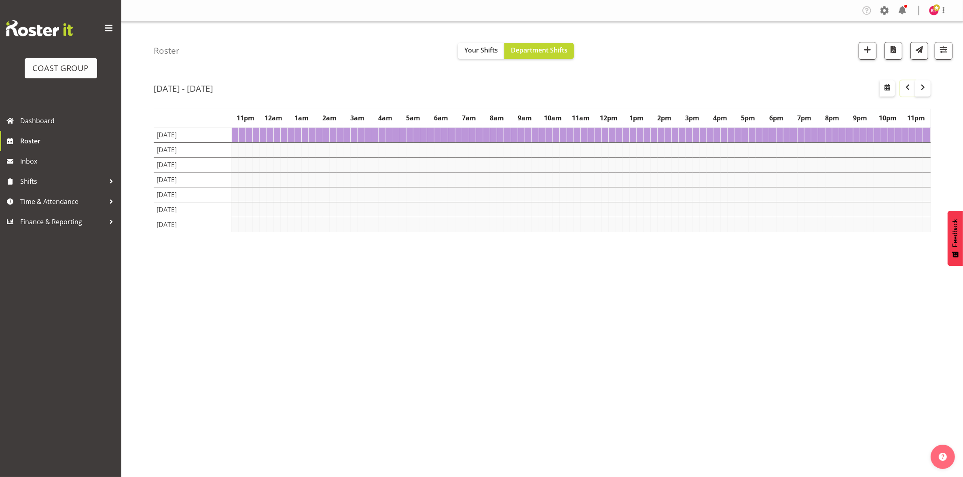
click at [909, 89] on span "button" at bounding box center [907, 87] width 10 height 10
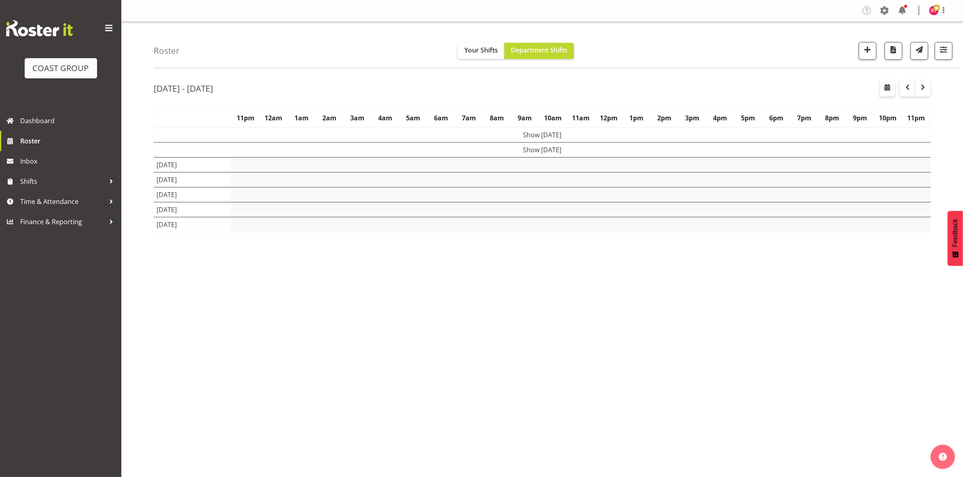
click at [598, 154] on td "Show [DATE]" at bounding box center [542, 149] width 776 height 15
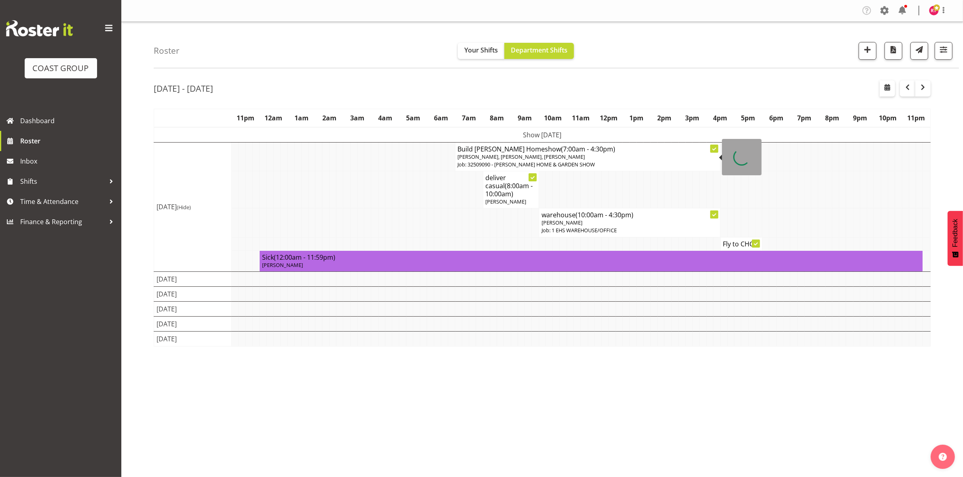
click at [566, 133] on td "Show [DATE]" at bounding box center [542, 134] width 776 height 15
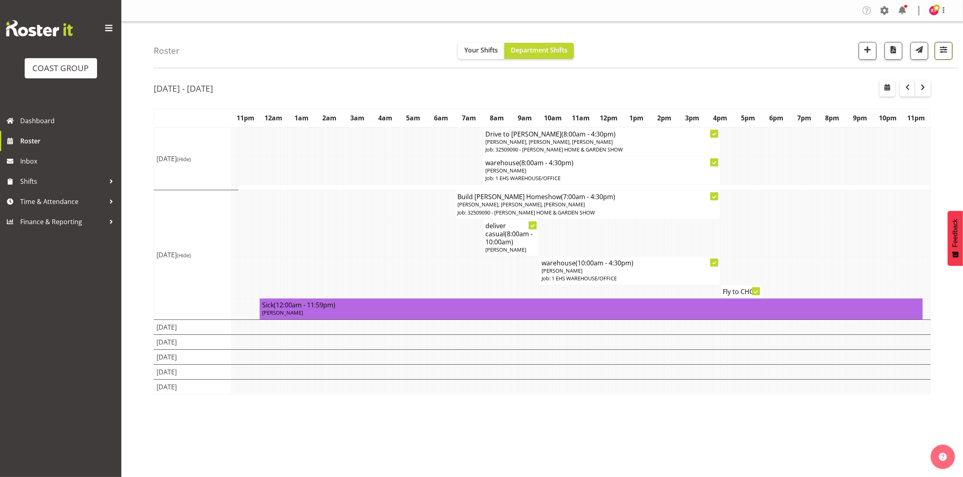
click at [943, 55] on span "button" at bounding box center [943, 49] width 11 height 11
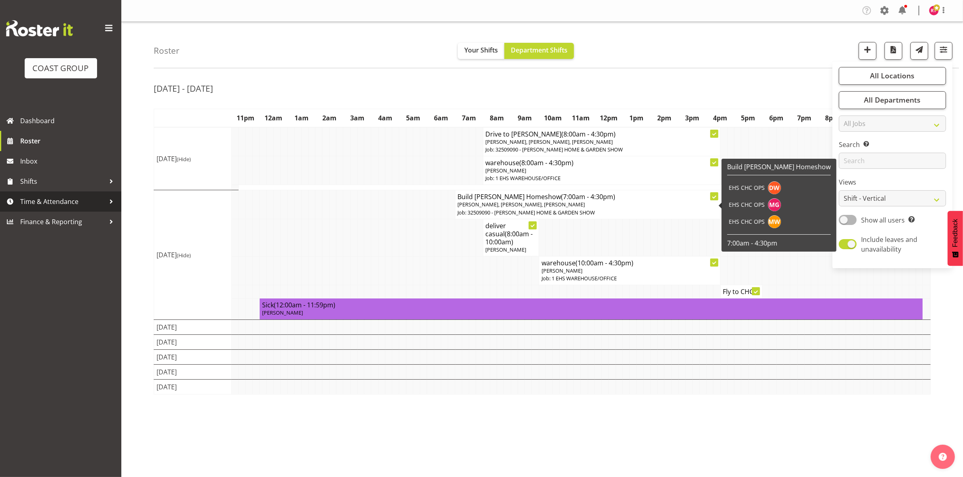
click at [53, 202] on span "Time & Attendance" at bounding box center [62, 202] width 85 height 12
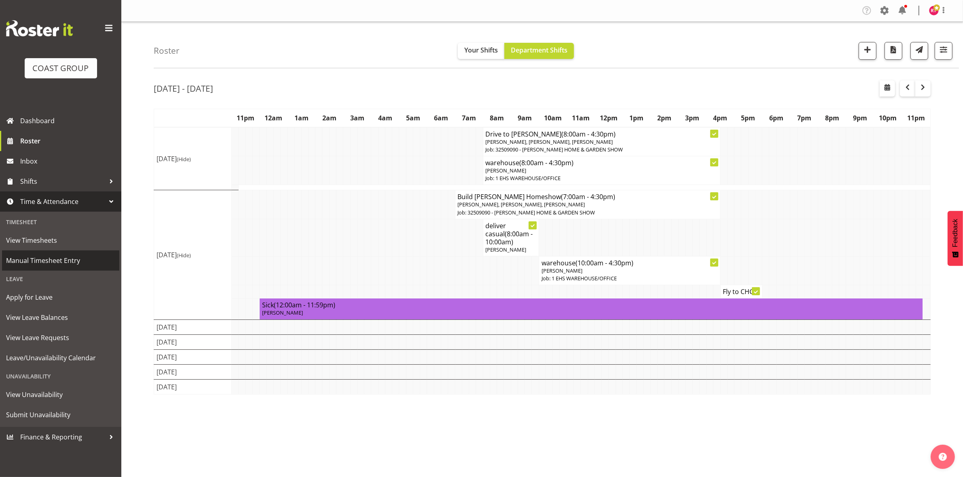
click at [52, 255] on span "Manual Timesheet Entry" at bounding box center [60, 261] width 109 height 12
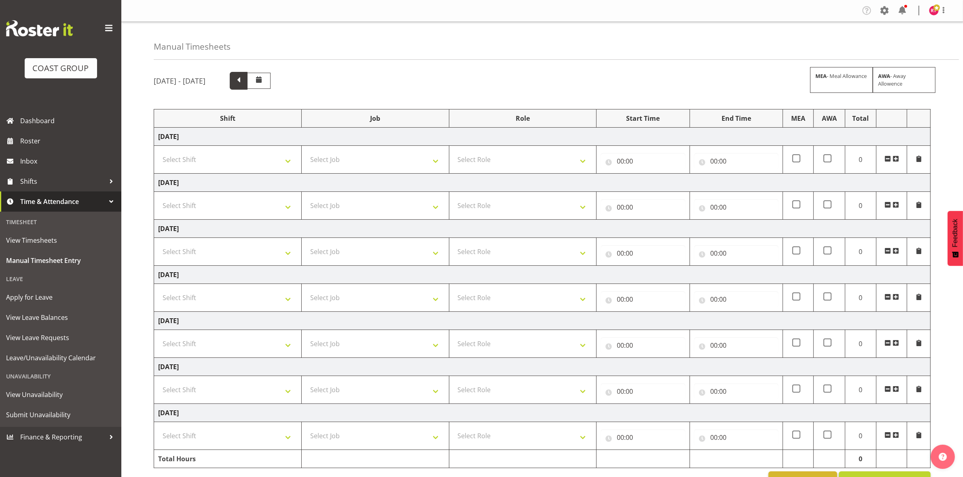
click at [244, 84] on span at bounding box center [238, 80] width 11 height 11
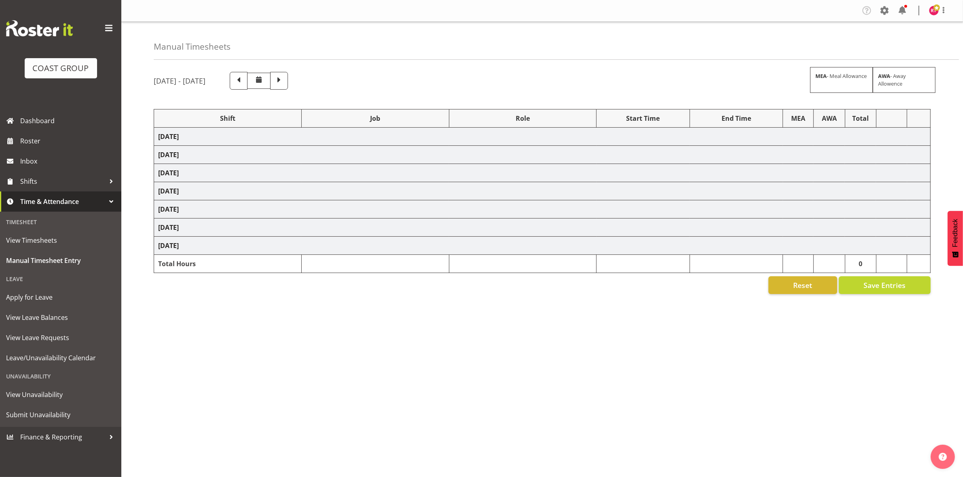
select select "81906"
select select "9840"
select select "81907"
select select "69"
select select "81909"
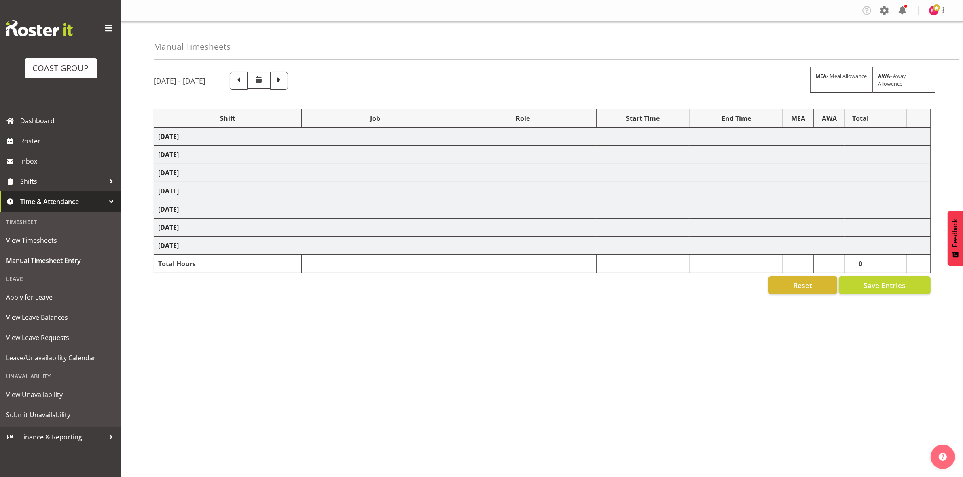
select select "9266"
select select "81910"
select select "9202"
select select "81912"
select select "9204"
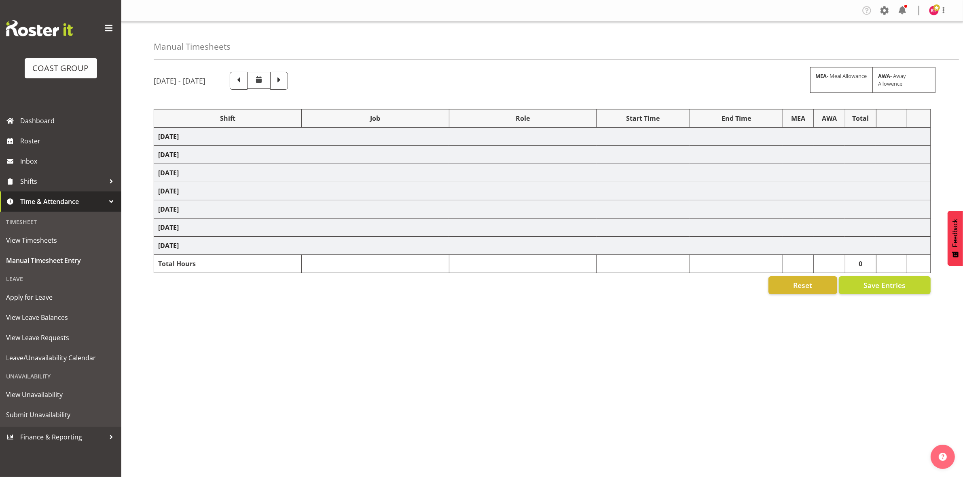
select select "81913"
select select "9266"
select select "81916"
select select "69"
select select "81918"
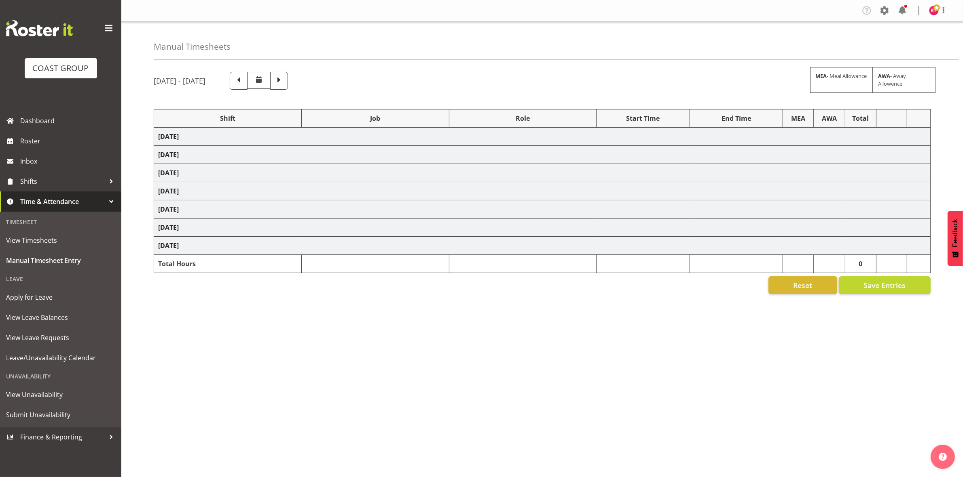
select select "8689"
select select "81919"
select select "69"
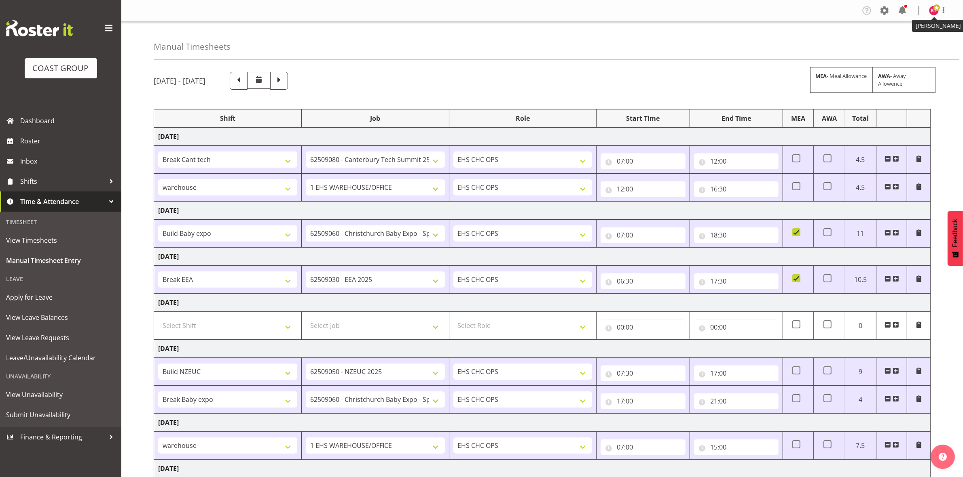
click at [933, 12] on img at bounding box center [934, 11] width 10 height 10
click at [892, 47] on link "Log Out" at bounding box center [909, 42] width 78 height 15
